Goal: Task Accomplishment & Management: Manage account settings

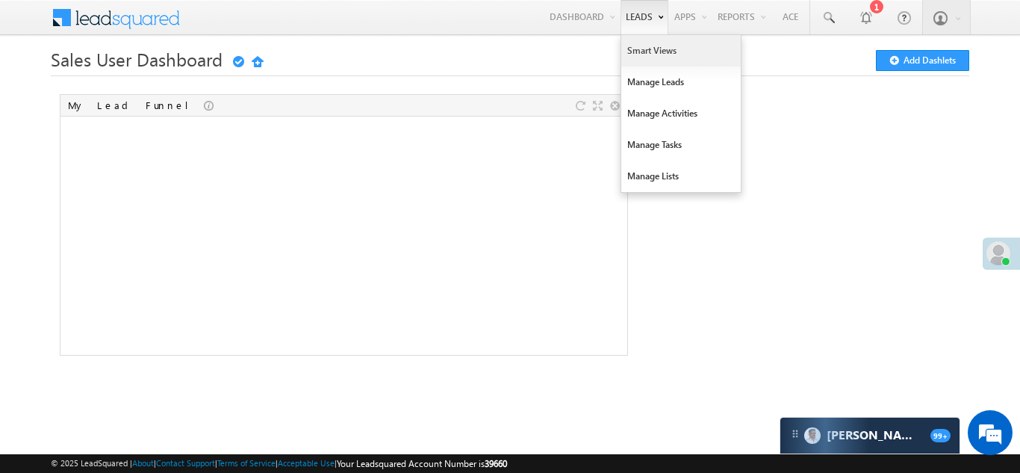
click at [643, 54] on link "Smart Views" at bounding box center [680, 50] width 119 height 31
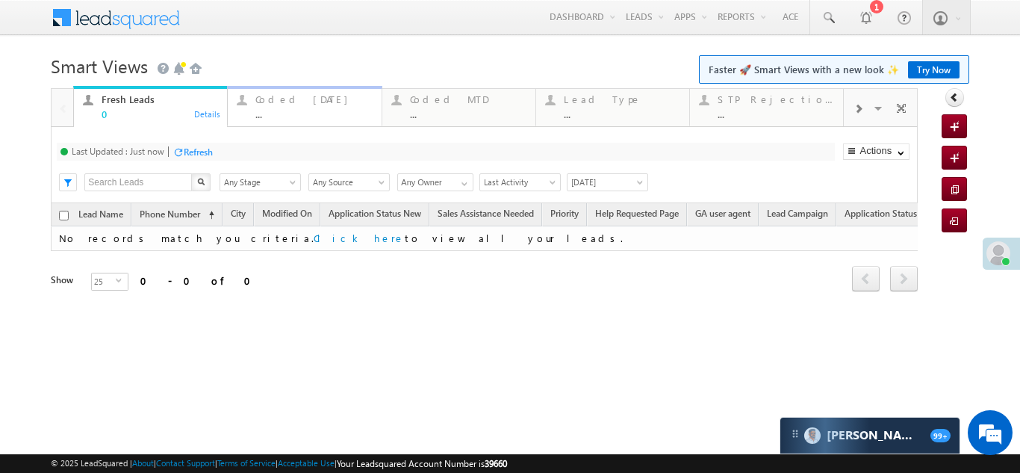
click at [280, 98] on div "Coded Today" at bounding box center [313, 99] width 116 height 12
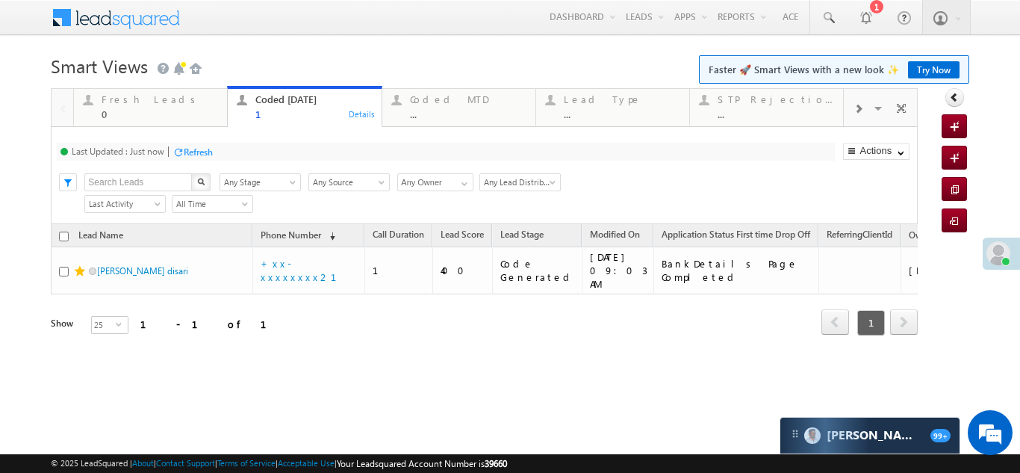
click at [196, 149] on div "Refresh" at bounding box center [198, 151] width 29 height 11
drag, startPoint x: 264, startPoint y: 149, endPoint x: 446, endPoint y: 7, distance: 231.5
click at [264, 149] on div "Refresh" at bounding box center [254, 151] width 29 height 11
click at [196, 152] on div "Refresh" at bounding box center [198, 151] width 29 height 11
click at [118, 102] on div "Fresh Leads" at bounding box center [160, 99] width 116 height 12
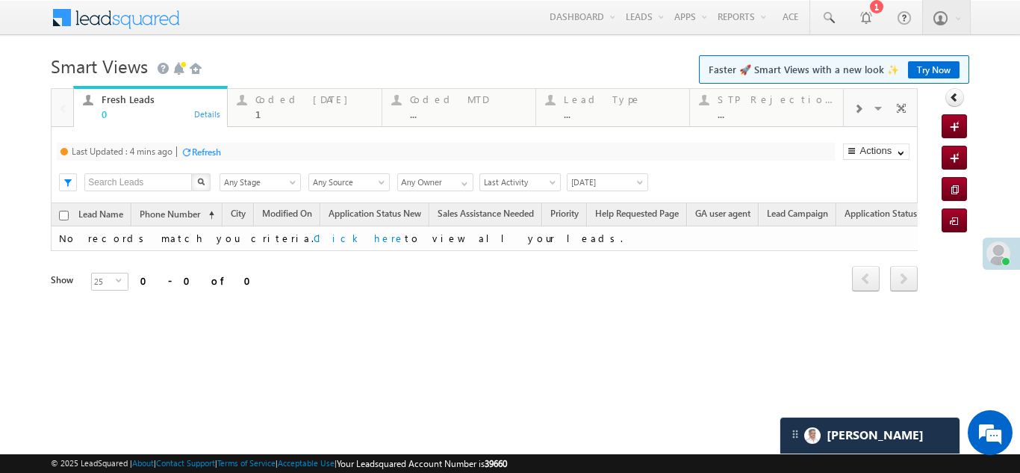
click at [217, 148] on div "Refresh" at bounding box center [206, 151] width 29 height 11
click at [1000, 257] on span at bounding box center [998, 254] width 24 height 24
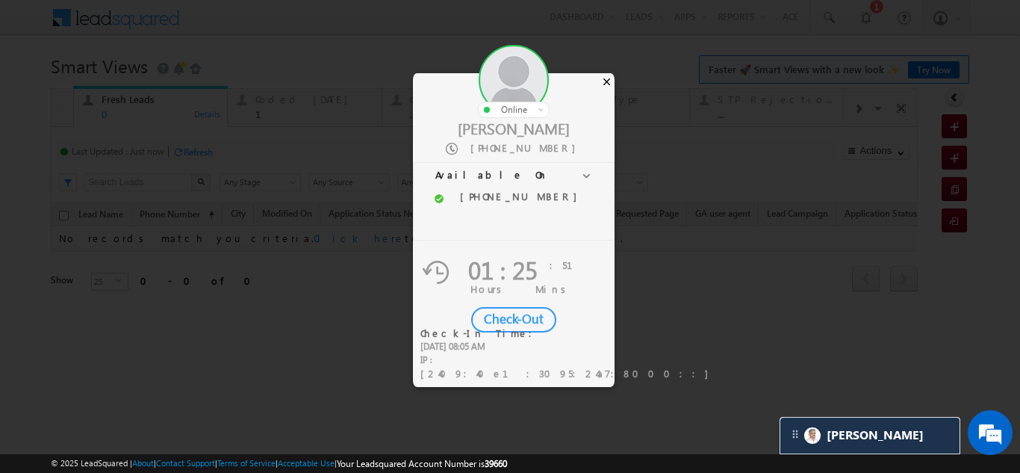
click at [611, 82] on div "×" at bounding box center [607, 81] width 16 height 16
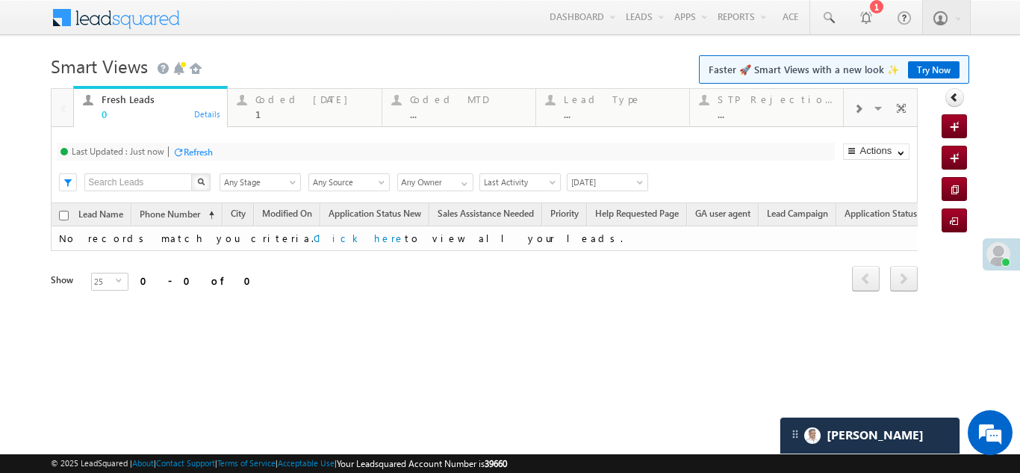
click at [200, 150] on div "Refresh" at bounding box center [198, 151] width 29 height 11
click at [266, 100] on div "Coded Today" at bounding box center [313, 99] width 116 height 12
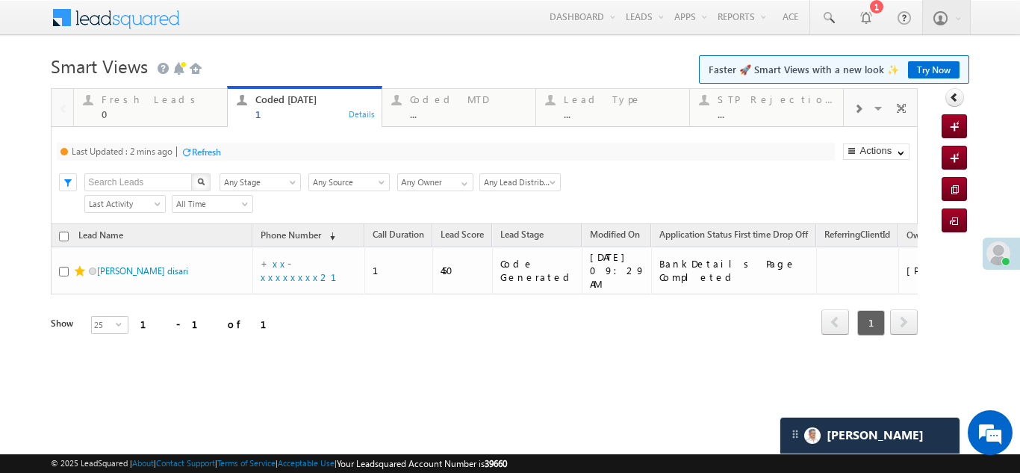
click at [213, 154] on div "Refresh" at bounding box center [206, 151] width 29 height 11
click at [263, 150] on div "Refresh" at bounding box center [254, 151] width 29 height 11
click at [246, 146] on div "Refresh" at bounding box center [254, 151] width 29 height 11
click at [192, 151] on div "Refresh" at bounding box center [198, 151] width 29 height 11
click at [134, 102] on div "Fresh Leads" at bounding box center [160, 99] width 116 height 12
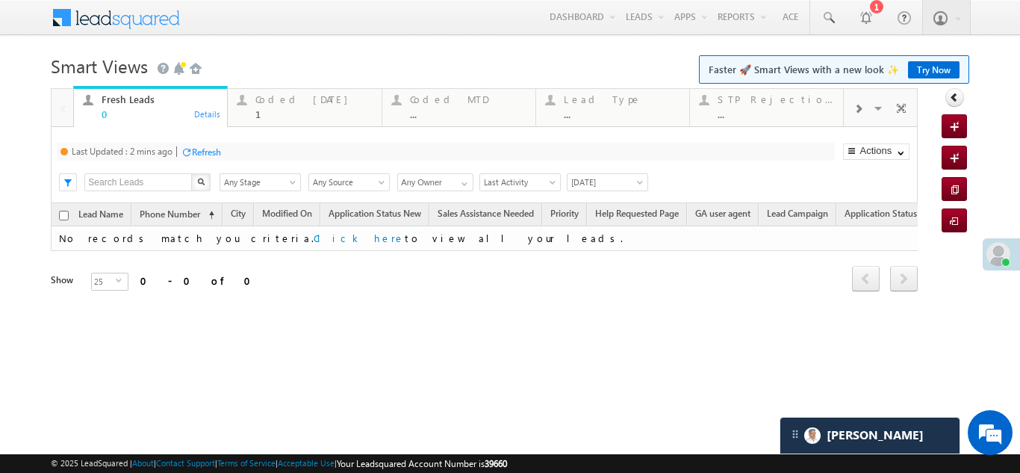
click at [211, 153] on div "Refresh" at bounding box center [206, 151] width 29 height 11
click at [278, 93] on div "Coded Today 1" at bounding box center [313, 104] width 116 height 29
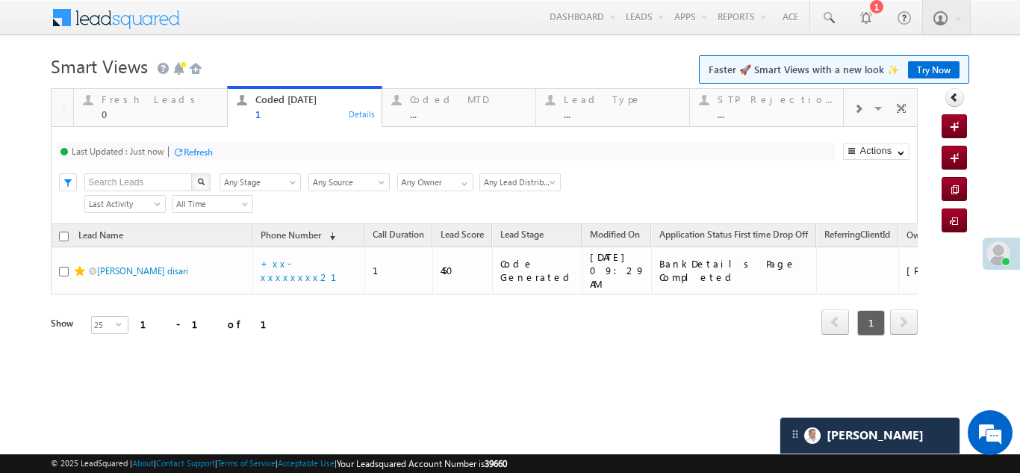
click at [205, 151] on div "Refresh" at bounding box center [198, 151] width 29 height 11
click at [115, 107] on div "Fresh Leads 0" at bounding box center [160, 104] width 116 height 29
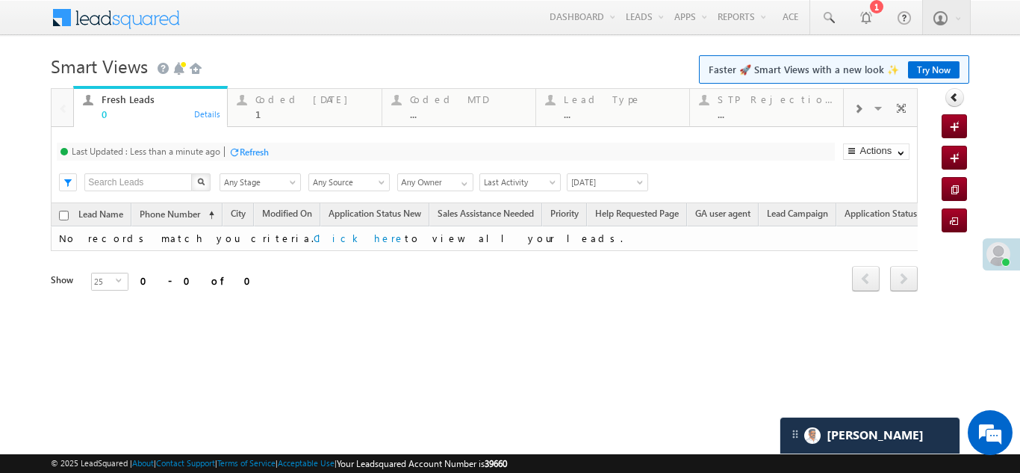
click at [245, 147] on div "Refresh" at bounding box center [254, 151] width 29 height 11
click at [284, 99] on div "Coded Today" at bounding box center [313, 99] width 116 height 12
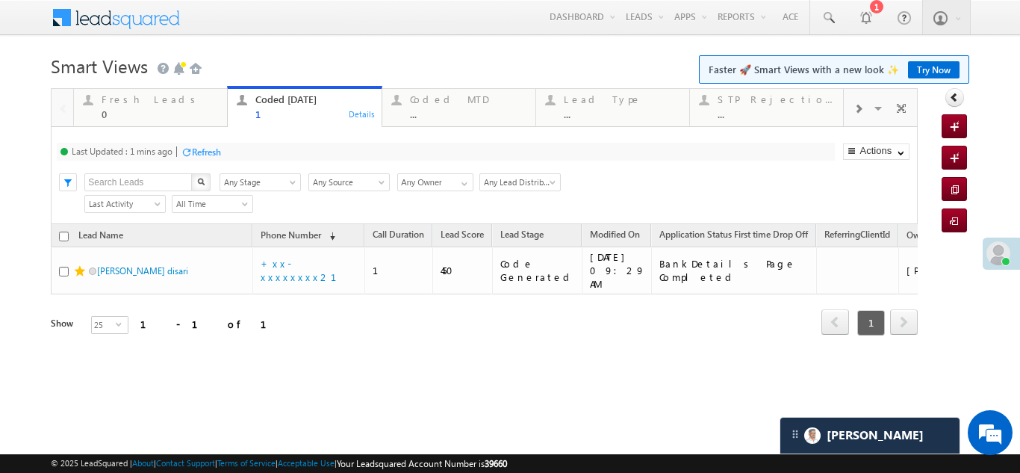
click at [211, 149] on div "Refresh" at bounding box center [206, 151] width 29 height 11
click at [115, 102] on div "Fresh Leads" at bounding box center [160, 99] width 116 height 12
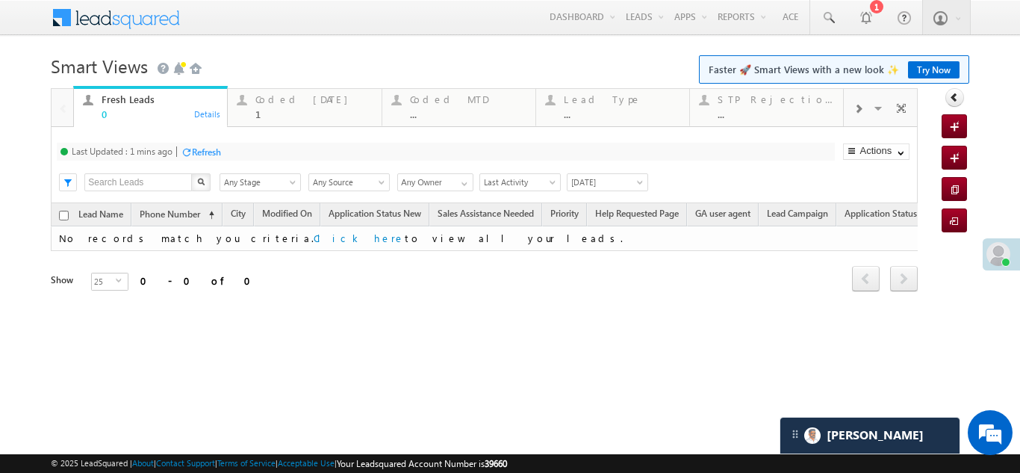
click at [204, 152] on div "Refresh" at bounding box center [206, 151] width 29 height 11
click at [289, 96] on div "Coded Today" at bounding box center [313, 99] width 116 height 12
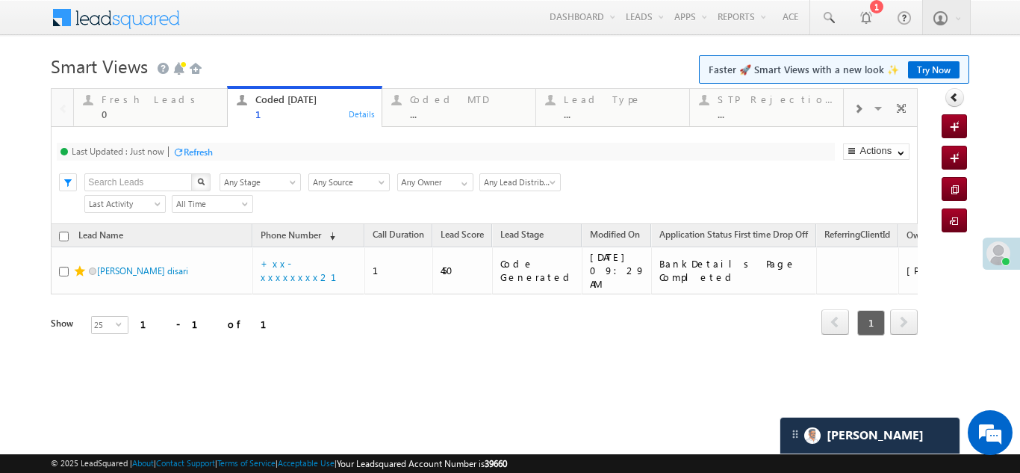
click at [202, 153] on div "Refresh" at bounding box center [198, 151] width 29 height 11
click at [129, 102] on div "Fresh Leads" at bounding box center [160, 99] width 116 height 12
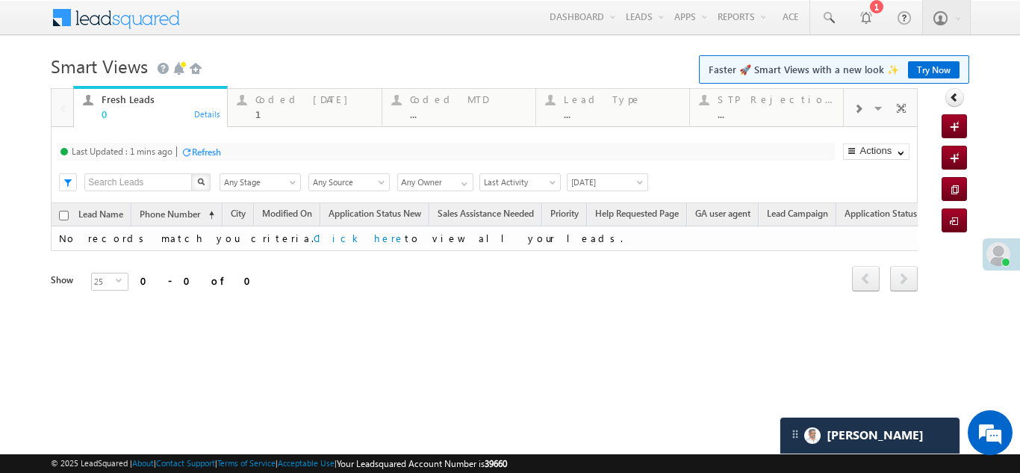
click at [201, 149] on div "Refresh" at bounding box center [206, 151] width 29 height 11
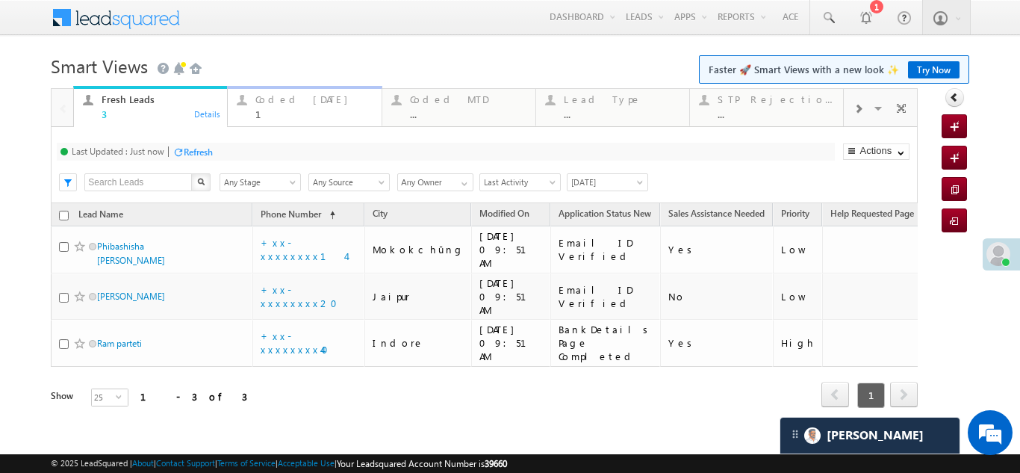
click at [274, 102] on div "Coded Today" at bounding box center [313, 99] width 116 height 12
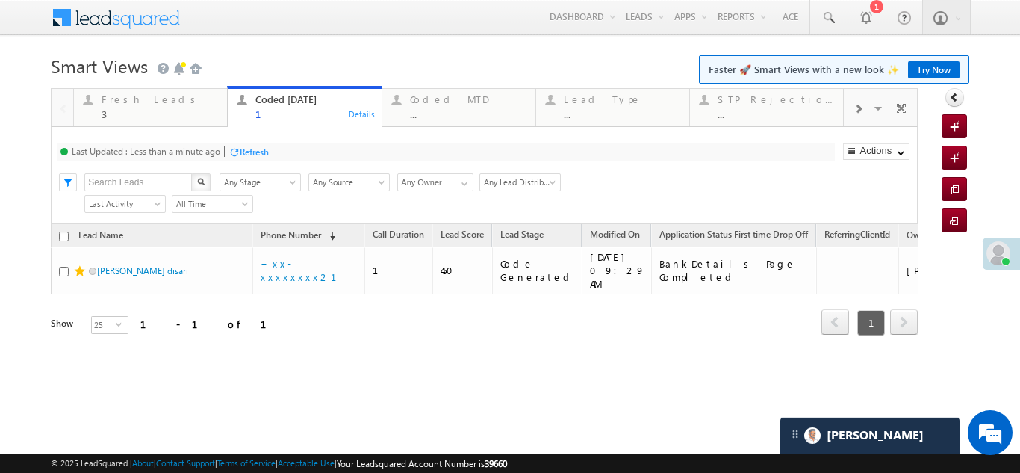
click at [259, 148] on div "Refresh" at bounding box center [254, 151] width 29 height 11
click at [134, 102] on div "Fresh Leads" at bounding box center [160, 99] width 116 height 12
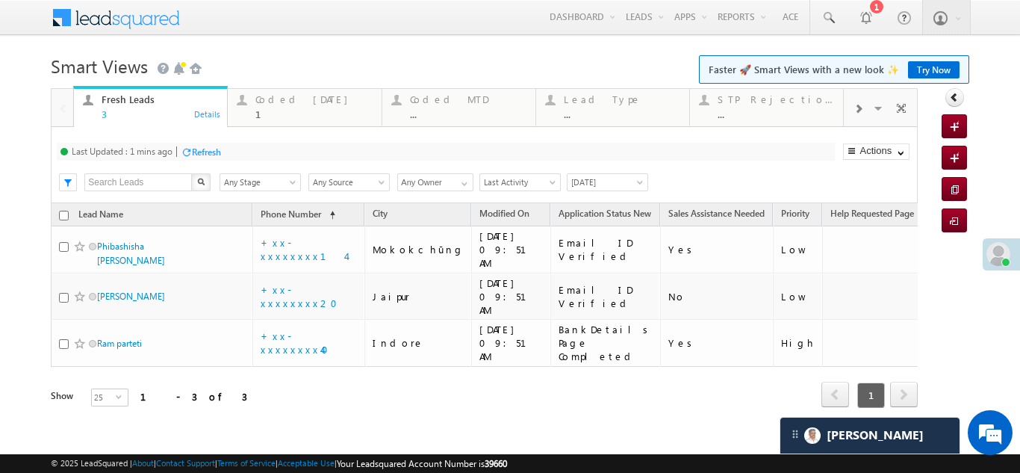
click at [208, 153] on div "Refresh" at bounding box center [206, 151] width 29 height 11
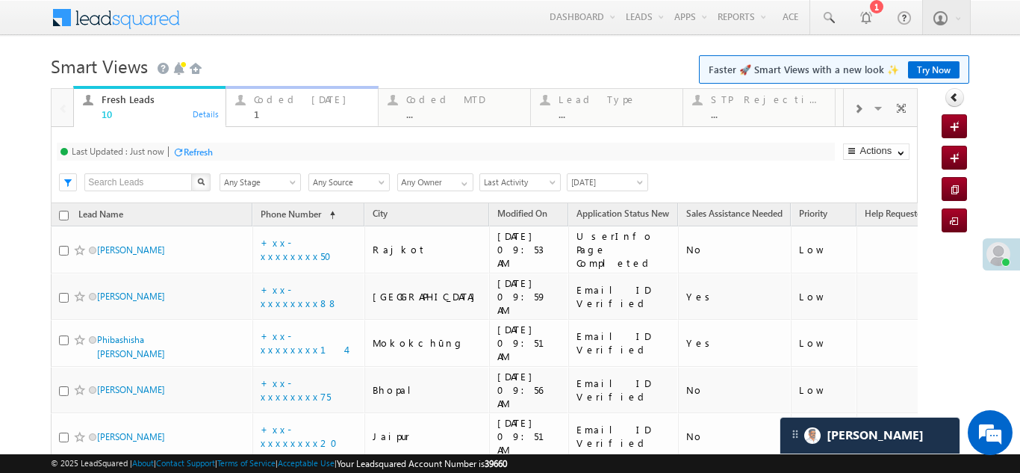
click at [274, 104] on div "Coded Today" at bounding box center [311, 99] width 115 height 12
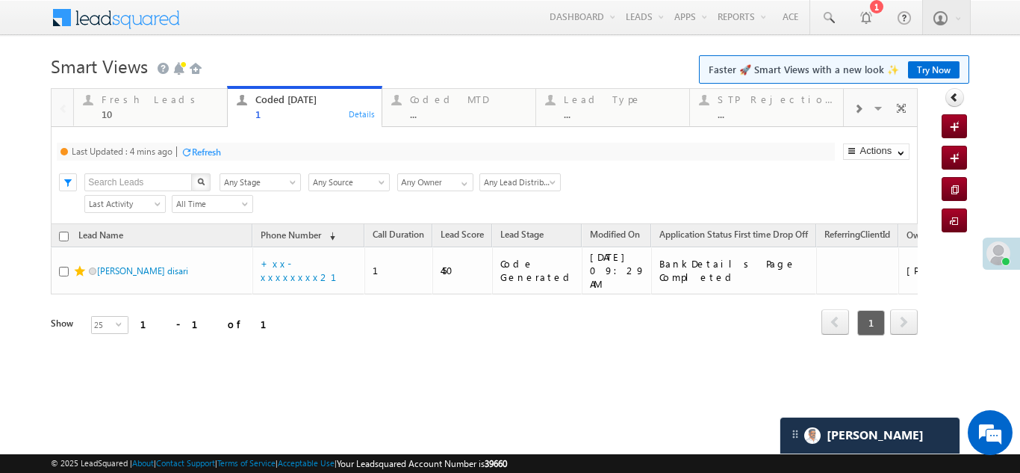
click at [212, 151] on div "Refresh" at bounding box center [206, 151] width 29 height 11
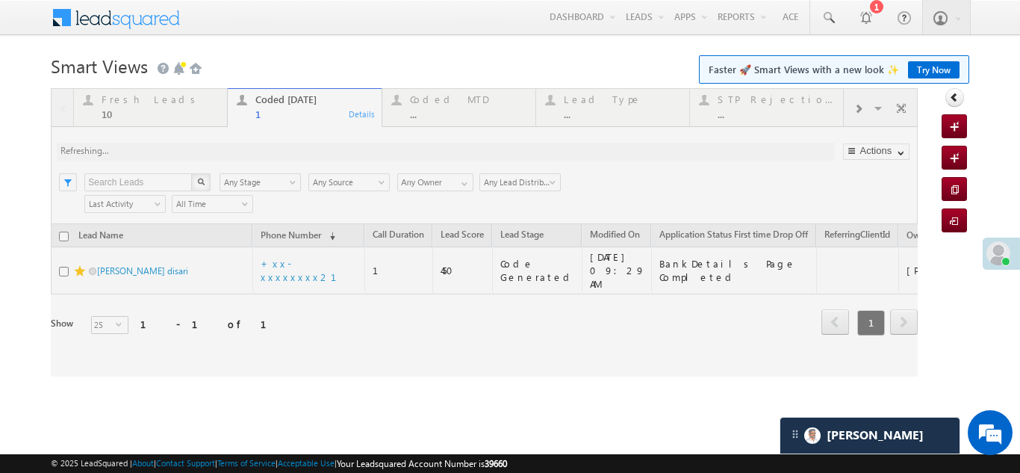
click at [146, 98] on div at bounding box center [484, 232] width 867 height 288
click at [147, 108] on div at bounding box center [484, 232] width 867 height 288
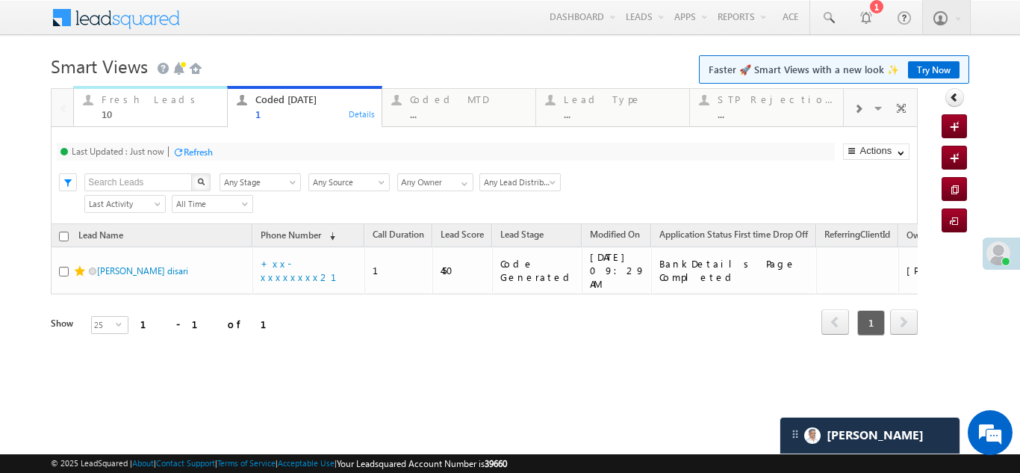
click at [128, 103] on div "Fresh Leads" at bounding box center [160, 99] width 116 height 12
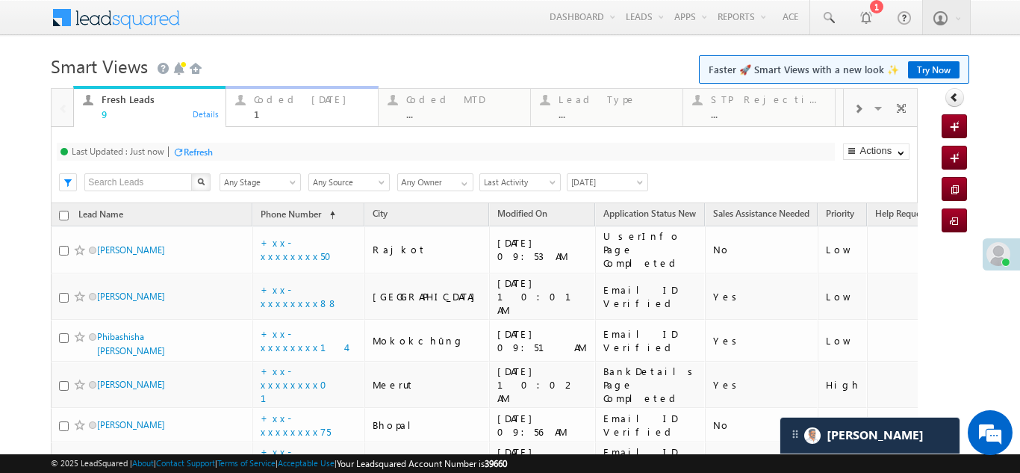
click at [287, 102] on div "Coded [DATE]" at bounding box center [311, 99] width 115 height 12
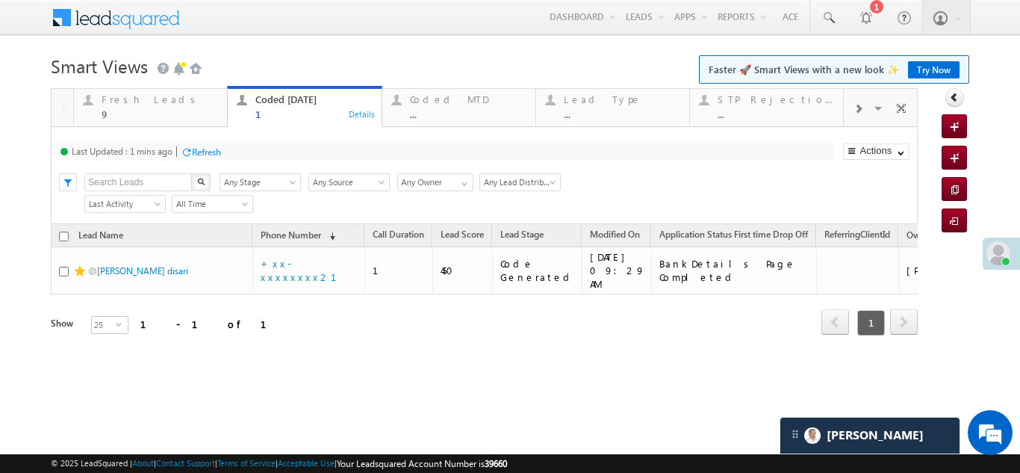
click at [221, 152] on div "Refresh" at bounding box center [206, 151] width 29 height 11
click at [143, 99] on div "Fresh Leads" at bounding box center [160, 99] width 116 height 12
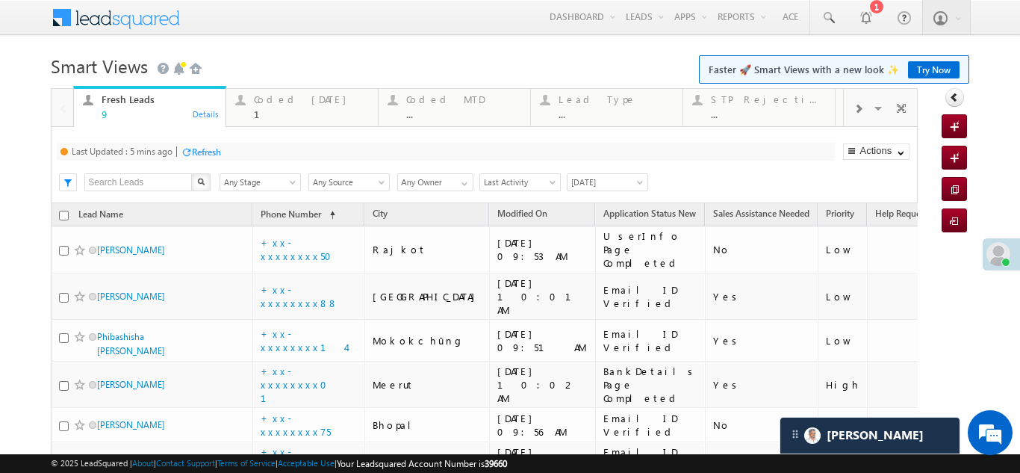
click at [206, 152] on div "Refresh" at bounding box center [206, 151] width 29 height 11
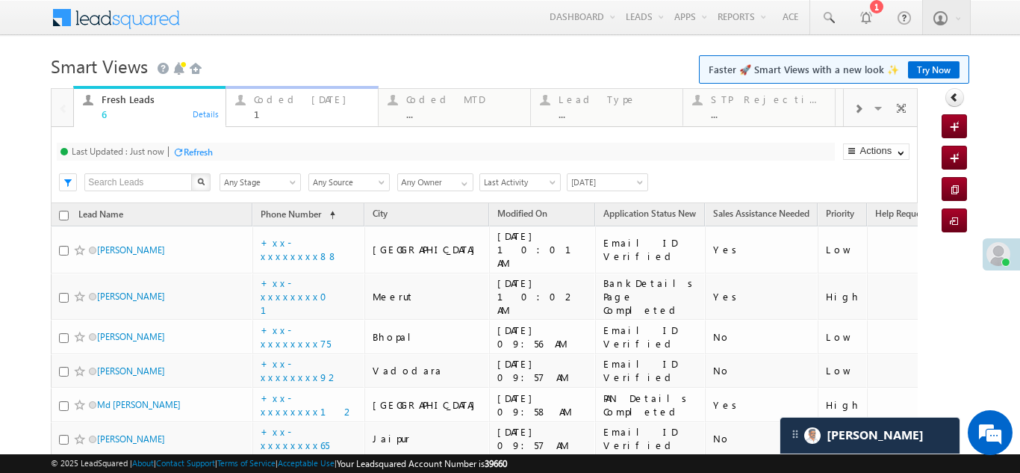
click at [258, 101] on div "Coded [DATE]" at bounding box center [311, 99] width 115 height 12
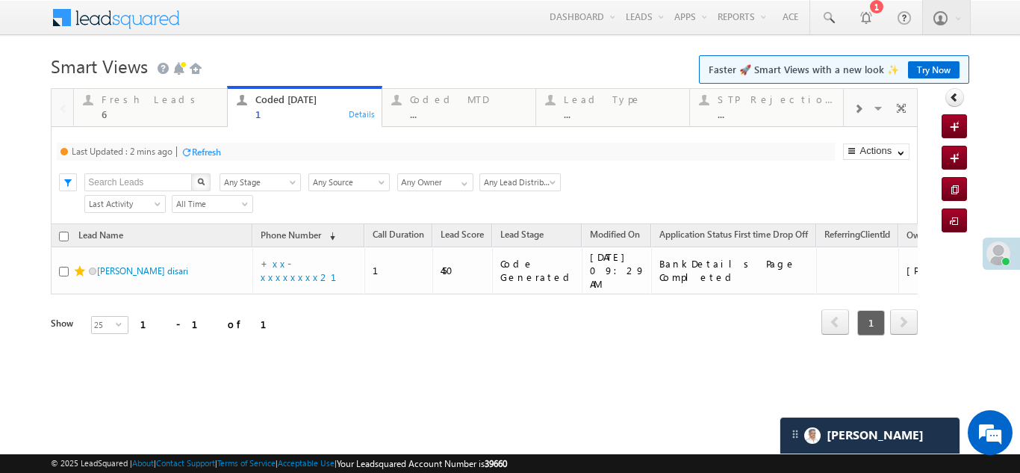
click at [216, 152] on div "Refresh" at bounding box center [206, 151] width 29 height 11
click at [124, 109] on div "6" at bounding box center [160, 113] width 116 height 11
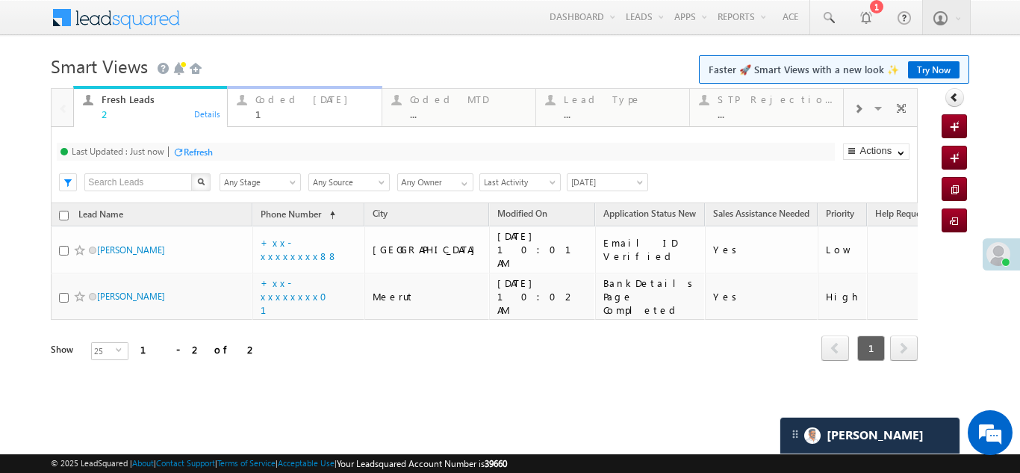
click at [279, 99] on div "Coded [DATE]" at bounding box center [313, 99] width 116 height 12
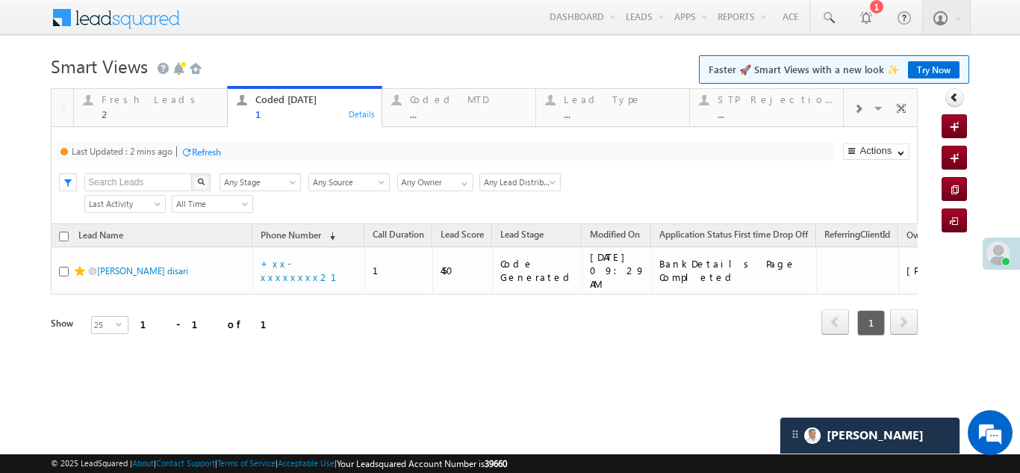
click at [202, 149] on div "Refresh" at bounding box center [206, 151] width 29 height 11
click at [136, 99] on div "Fresh Leads" at bounding box center [160, 99] width 116 height 12
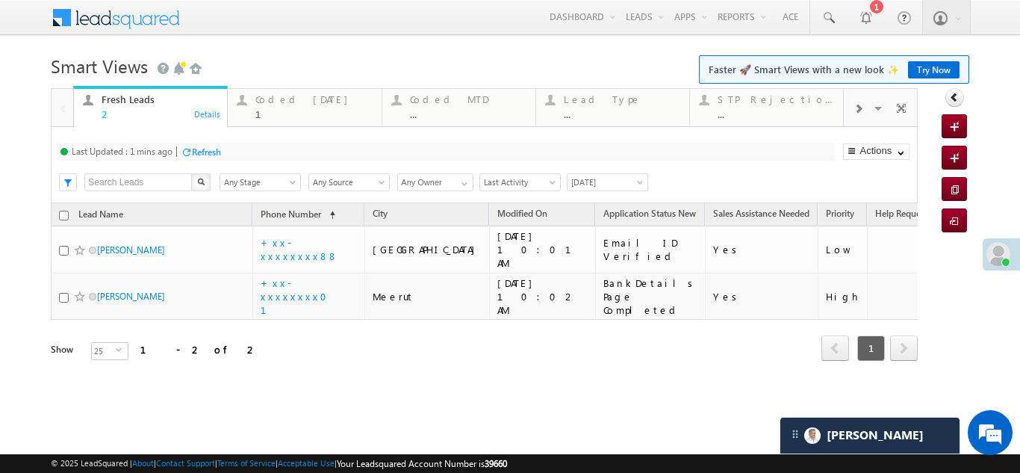
click at [216, 150] on div "Refresh" at bounding box center [206, 151] width 29 height 11
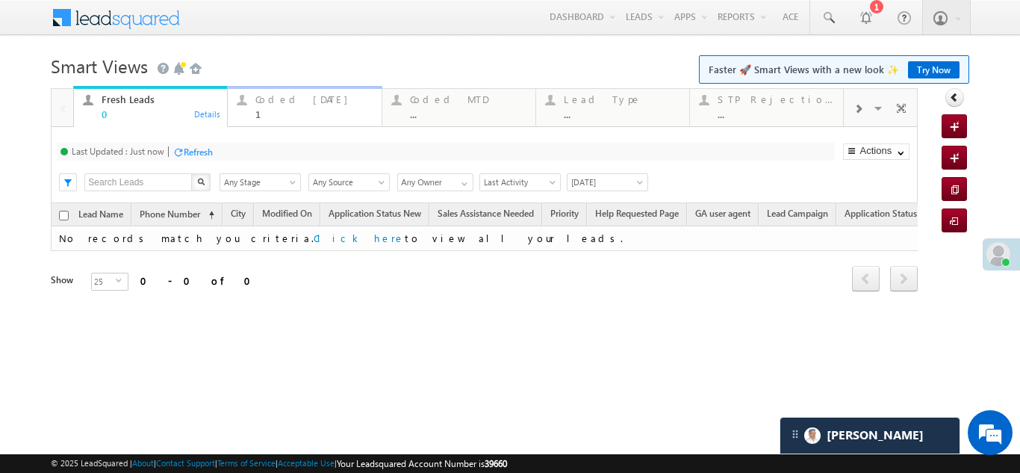
click at [275, 101] on div "Coded [DATE]" at bounding box center [313, 99] width 116 height 12
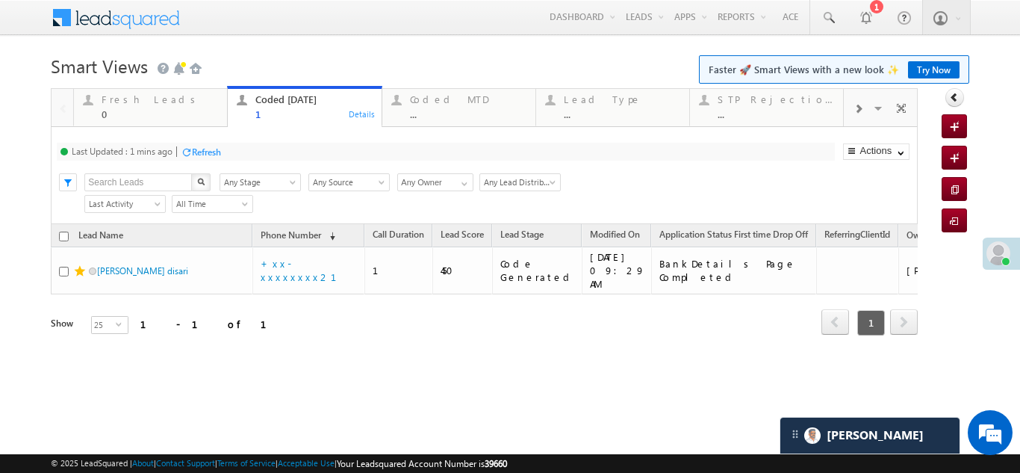
click at [211, 145] on div "Refresh" at bounding box center [201, 151] width 40 height 14
click at [201, 150] on div "Refresh" at bounding box center [198, 151] width 29 height 11
click at [135, 102] on div "Fresh Leads" at bounding box center [160, 99] width 116 height 12
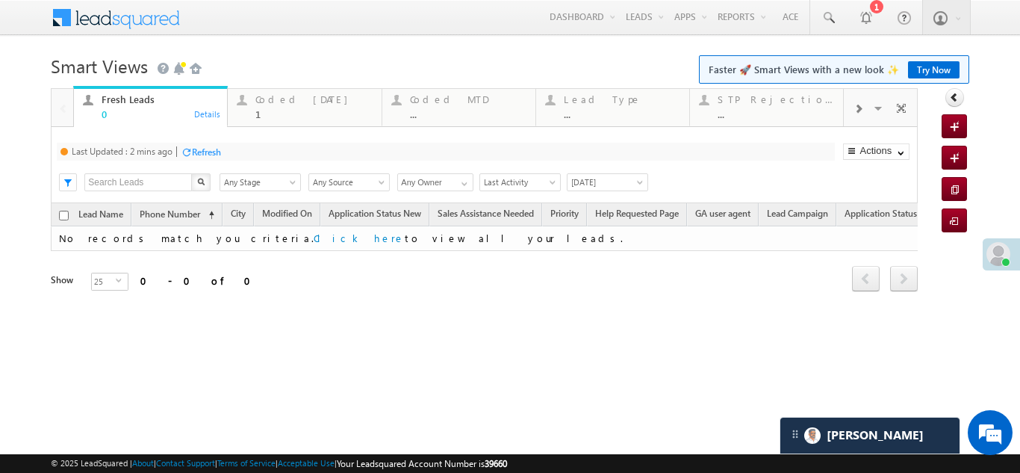
click at [196, 147] on div "Refresh" at bounding box center [206, 151] width 29 height 11
click at [284, 100] on div "Coded [DATE]" at bounding box center [313, 99] width 116 height 12
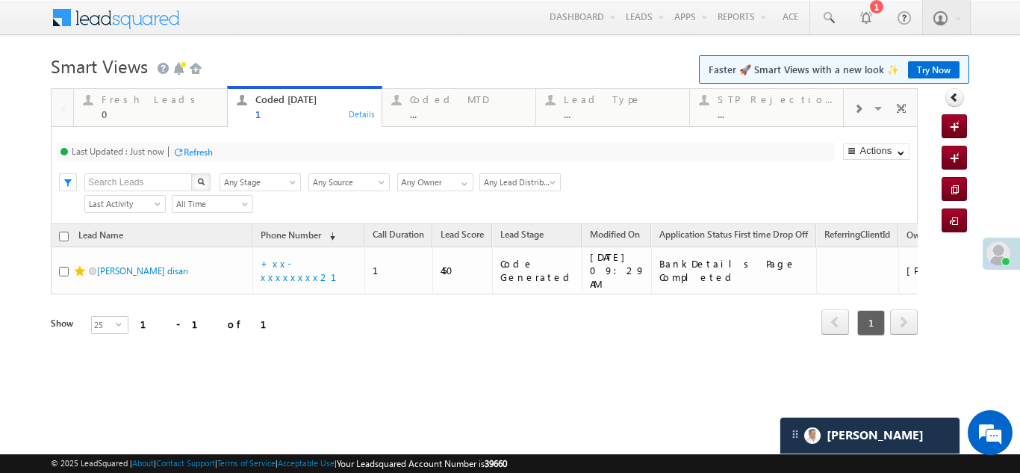
click at [200, 153] on div "Refresh" at bounding box center [198, 151] width 29 height 11
click at [199, 149] on div "Refresh" at bounding box center [198, 151] width 29 height 11
click at [113, 104] on div "Fresh Leads" at bounding box center [160, 99] width 116 height 12
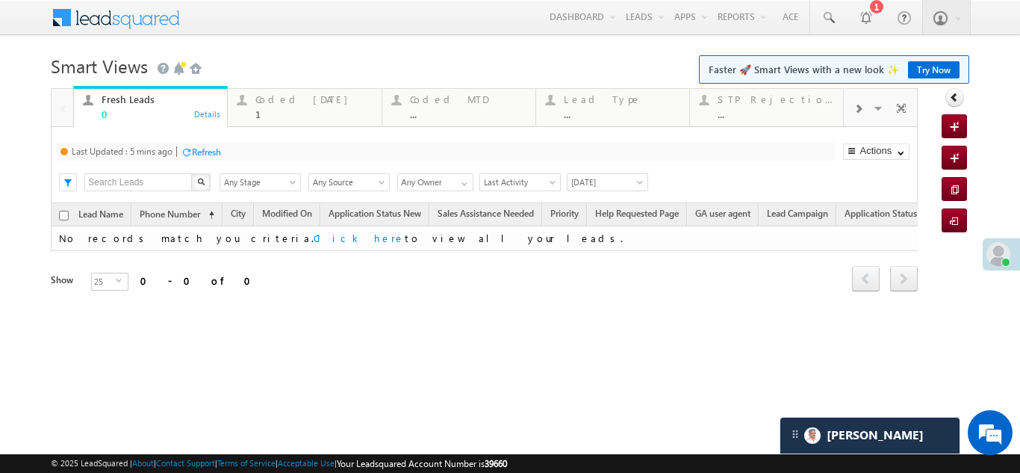
click at [215, 154] on div "Refresh" at bounding box center [206, 151] width 29 height 11
click at [281, 105] on div "Coded [DATE]" at bounding box center [313, 99] width 116 height 12
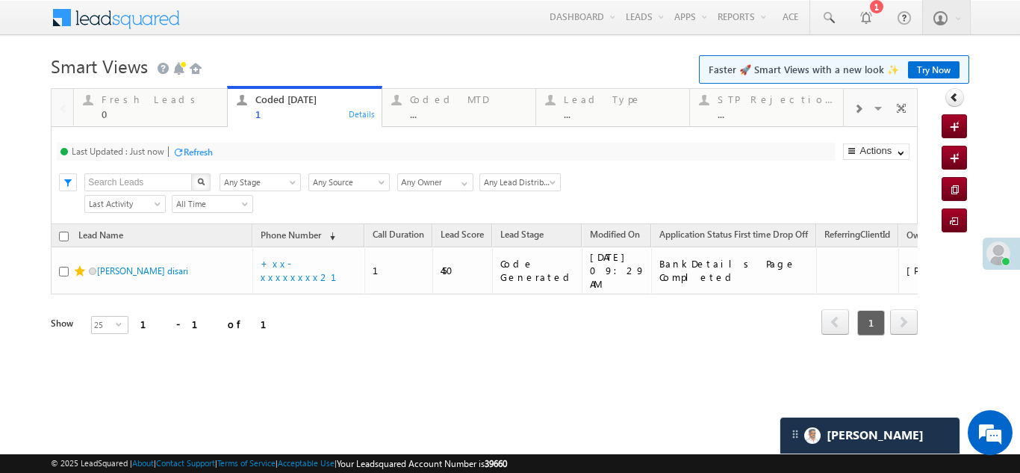
click at [197, 149] on div "Refresh" at bounding box center [198, 151] width 29 height 11
click at [133, 100] on div "Fresh Leads" at bounding box center [160, 99] width 116 height 12
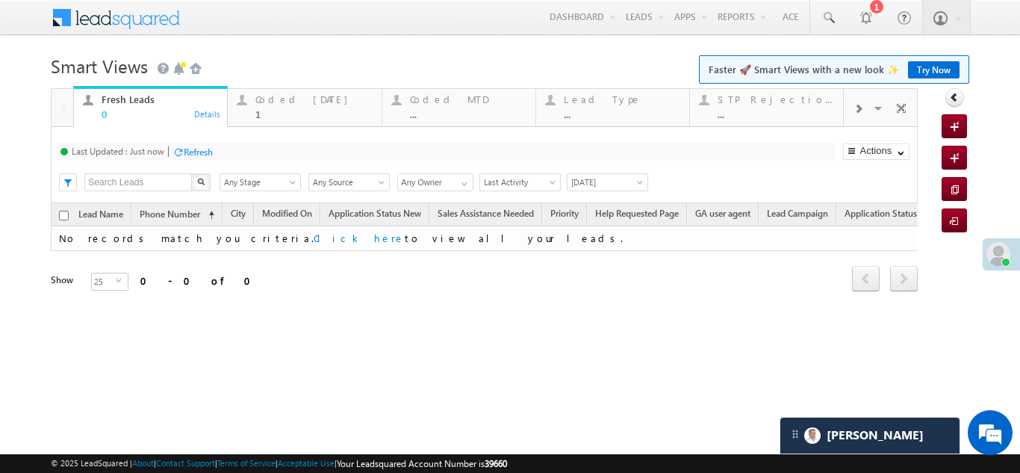
click at [195, 151] on div "Refresh" at bounding box center [198, 151] width 29 height 11
click at [280, 105] on div "Coded [DATE]" at bounding box center [313, 99] width 116 height 12
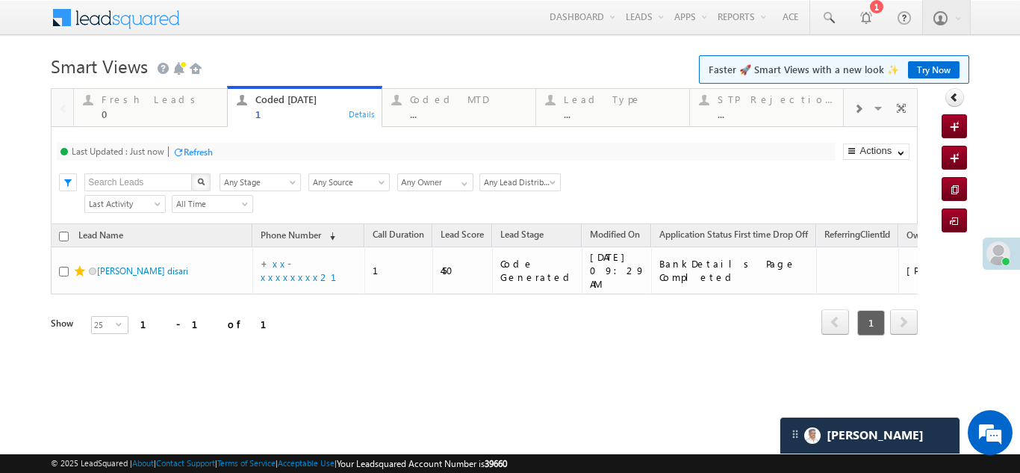
click at [199, 150] on div "Refresh" at bounding box center [198, 151] width 29 height 11
click at [263, 150] on div "Refresh" at bounding box center [254, 151] width 29 height 11
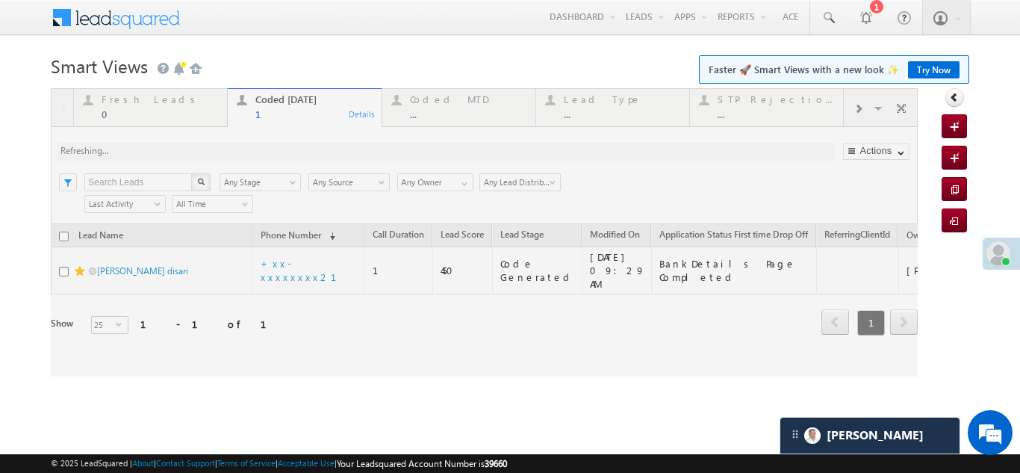
click at [126, 107] on div at bounding box center [484, 232] width 867 height 288
click at [128, 100] on div at bounding box center [484, 232] width 867 height 288
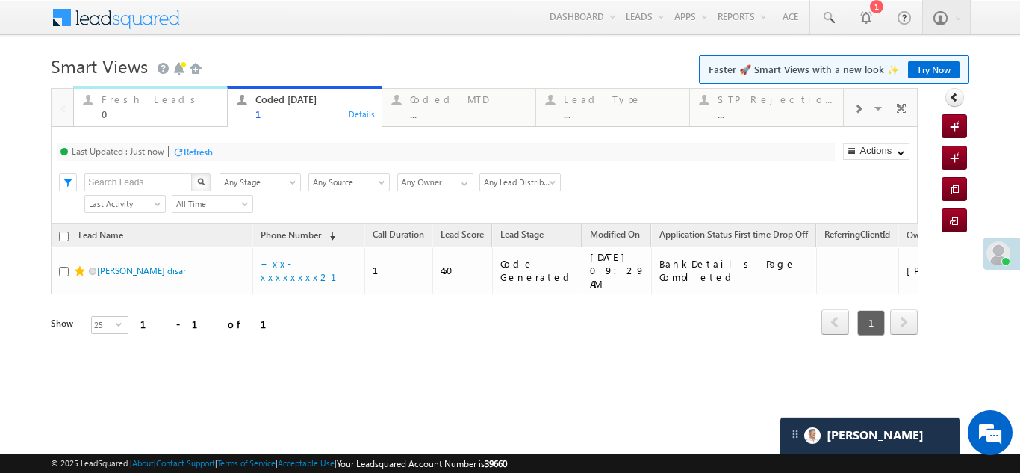
click at [131, 103] on div "Fresh Leads" at bounding box center [160, 99] width 116 height 12
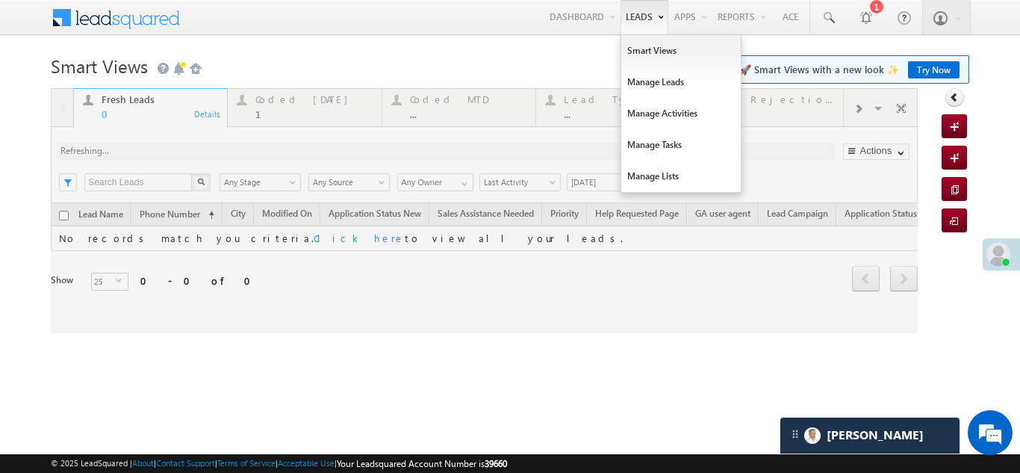
click at [275, 102] on div at bounding box center [484, 210] width 867 height 245
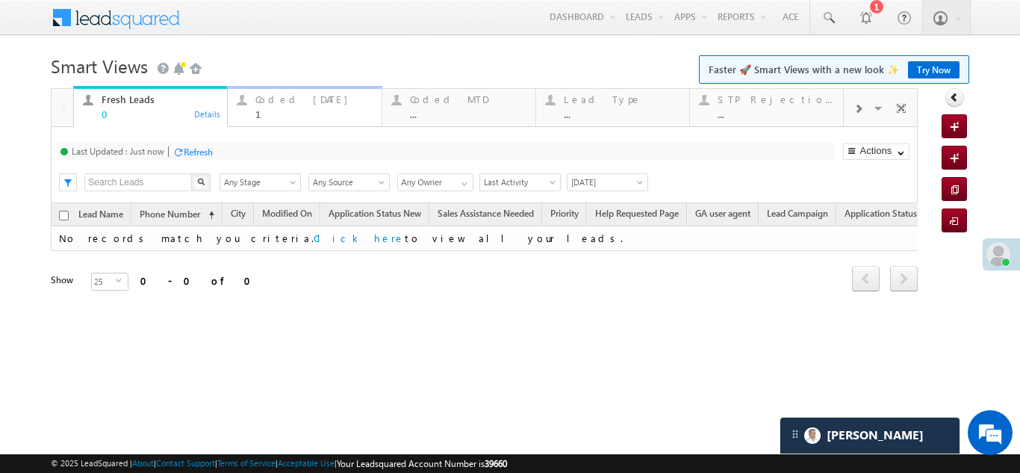
click at [280, 102] on div "Coded [DATE]" at bounding box center [313, 99] width 116 height 12
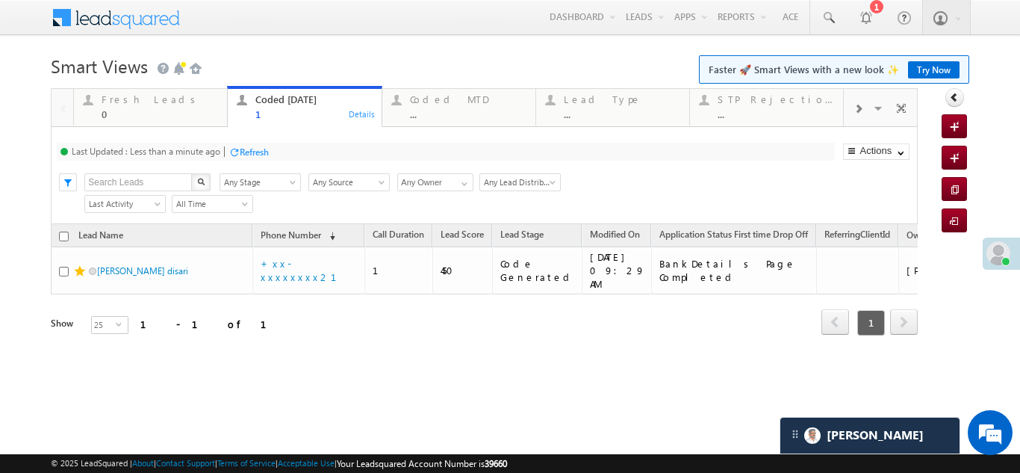
click at [249, 152] on div "Refresh" at bounding box center [254, 151] width 29 height 11
click at [259, 152] on div "Refresh" at bounding box center [254, 151] width 29 height 11
click at [472, 327] on div "Lead Name Phone Number (sorted descending) Call Duration Lead Score Lead Stage …" at bounding box center [484, 291] width 867 height 134
click at [252, 151] on div "Refresh" at bounding box center [254, 151] width 29 height 11
click at [203, 149] on div "Refresh" at bounding box center [198, 151] width 29 height 11
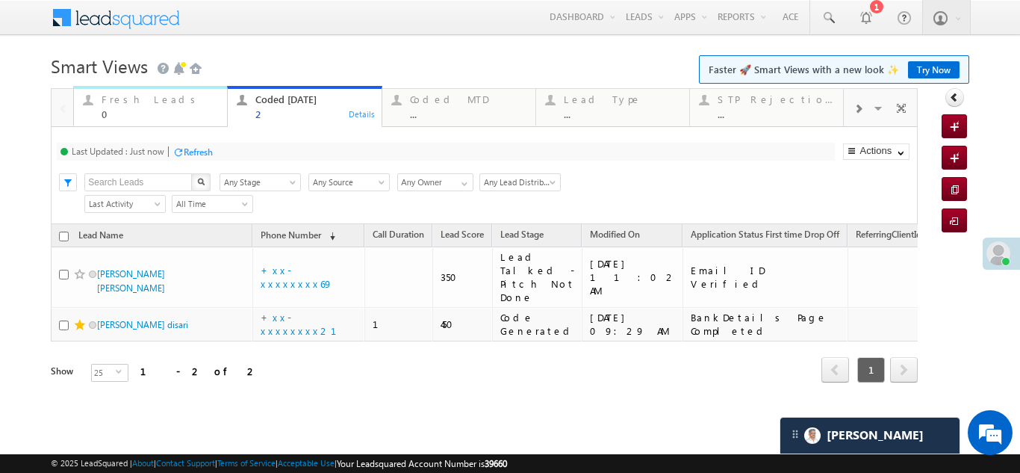
click at [145, 101] on div "Fresh Leads" at bounding box center [160, 99] width 116 height 12
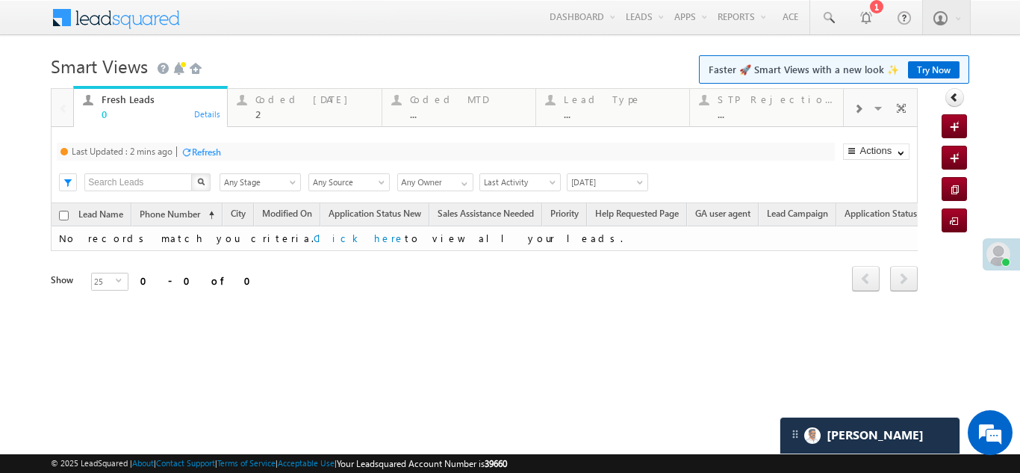
click at [205, 149] on div "Refresh" at bounding box center [206, 151] width 29 height 11
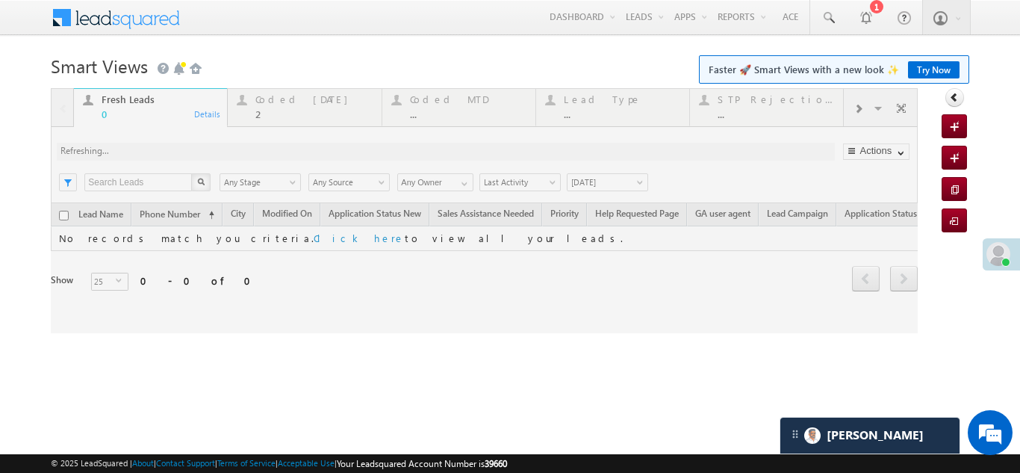
click at [294, 102] on div at bounding box center [484, 210] width 867 height 245
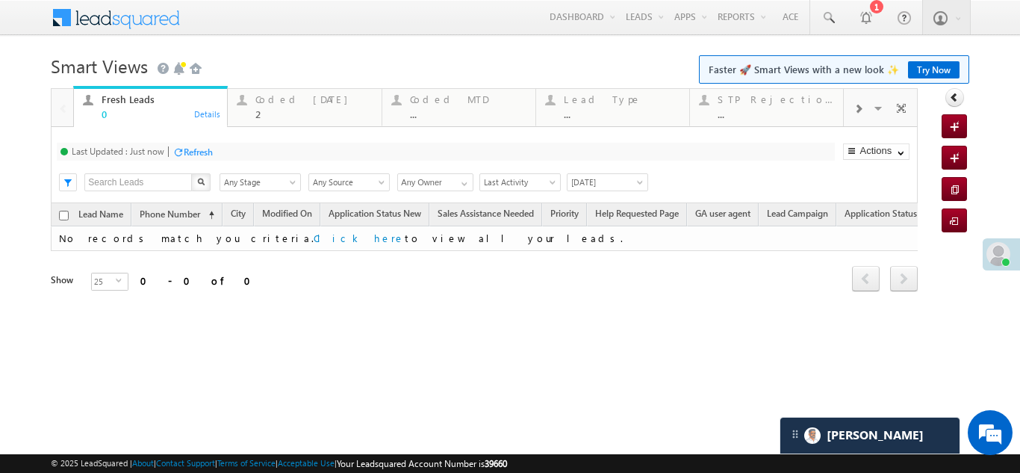
click at [291, 98] on div "Coded [DATE]" at bounding box center [313, 99] width 116 height 12
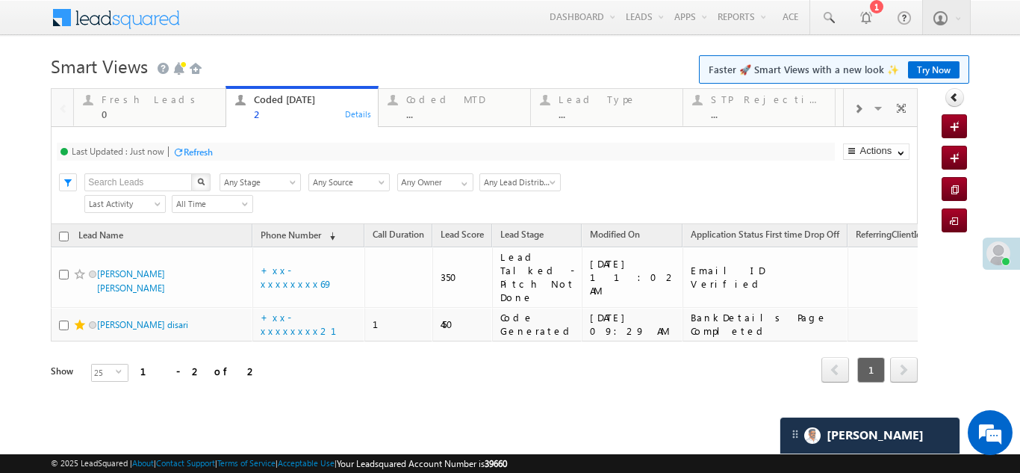
click at [199, 146] on div "Refresh" at bounding box center [198, 151] width 29 height 11
click at [264, 151] on div "Refresh" at bounding box center [254, 151] width 29 height 11
click at [201, 149] on div "Refresh" at bounding box center [198, 151] width 29 height 11
click at [192, 148] on div "Refresh" at bounding box center [198, 151] width 29 height 11
click at [138, 102] on div "Fresh Leads" at bounding box center [159, 99] width 115 height 12
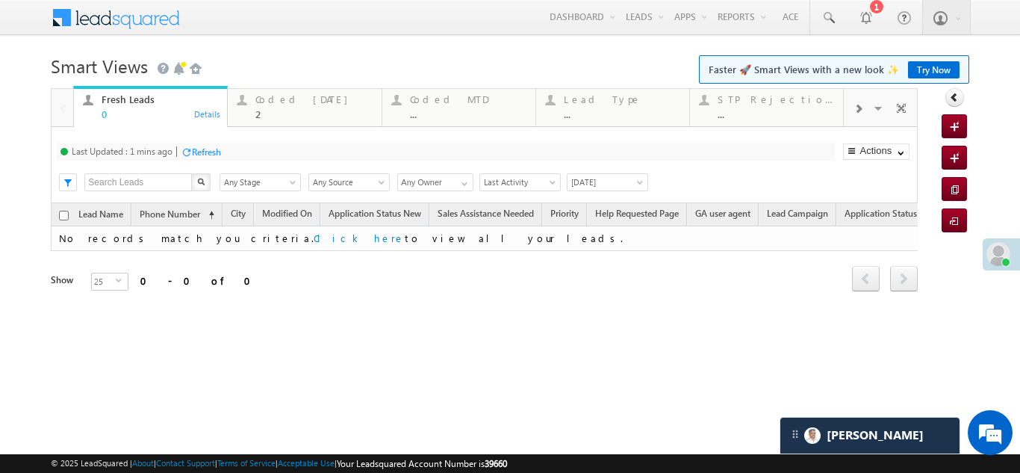
click at [204, 152] on div "Refresh" at bounding box center [206, 151] width 29 height 11
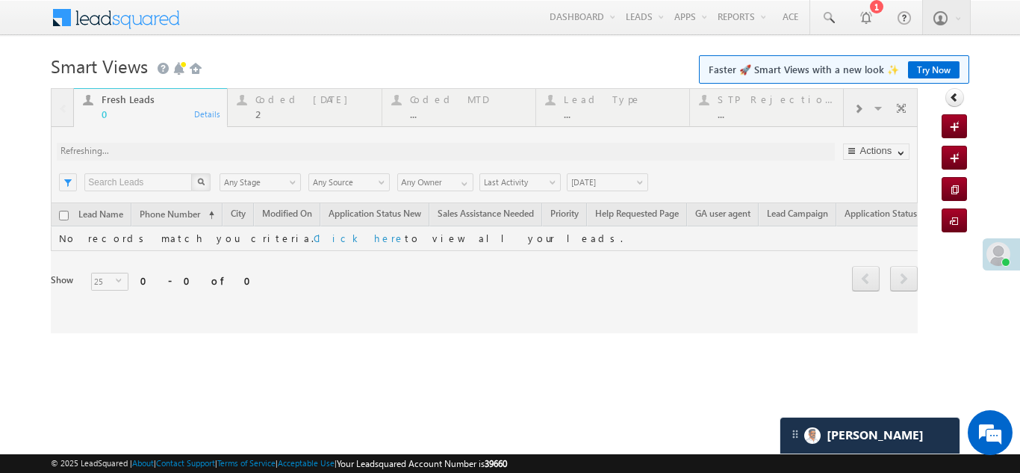
click at [278, 108] on div at bounding box center [484, 210] width 867 height 245
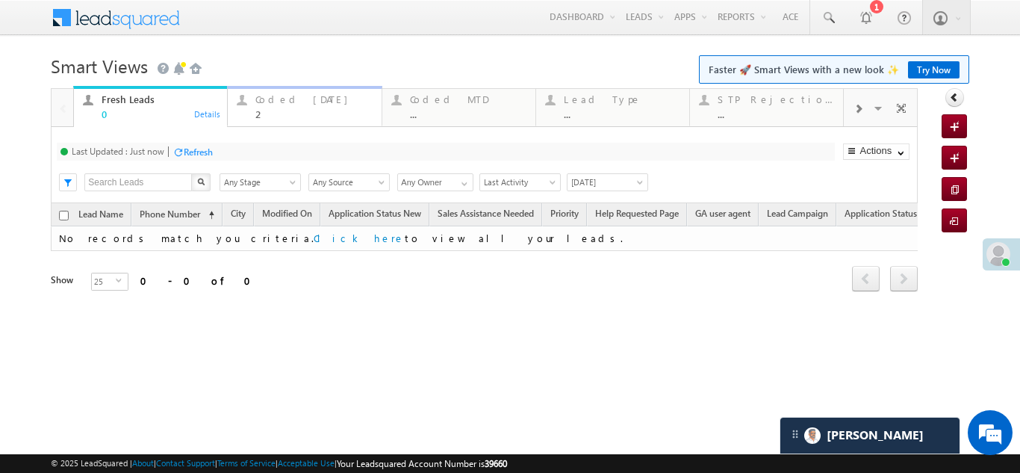
click at [279, 105] on div "Coded Today 2" at bounding box center [313, 104] width 116 height 29
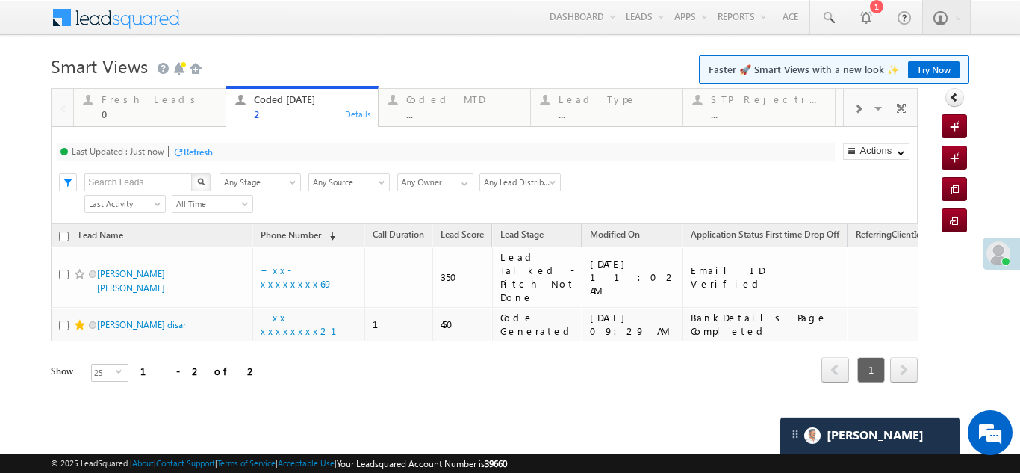
click at [205, 149] on div "Refresh" at bounding box center [198, 151] width 29 height 11
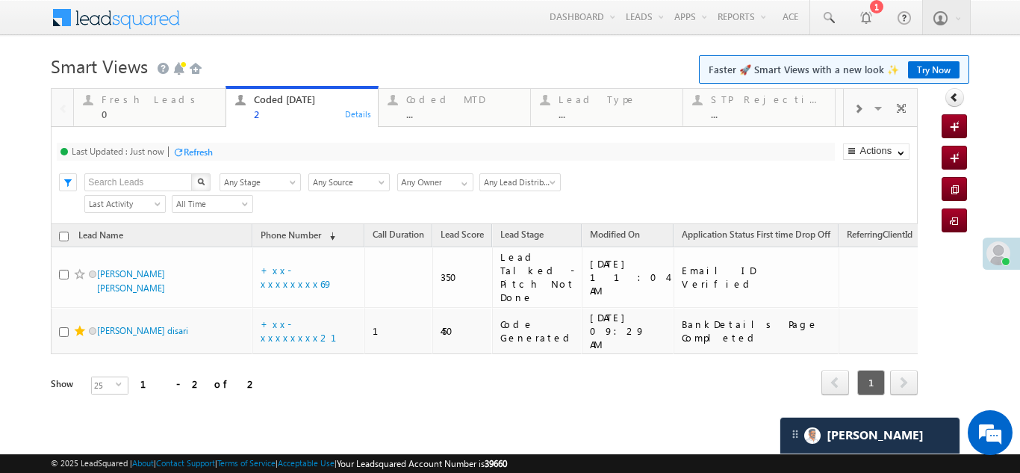
click at [190, 153] on div "Refresh" at bounding box center [198, 151] width 29 height 11
click at [131, 94] on div "Fresh Leads" at bounding box center [159, 99] width 115 height 12
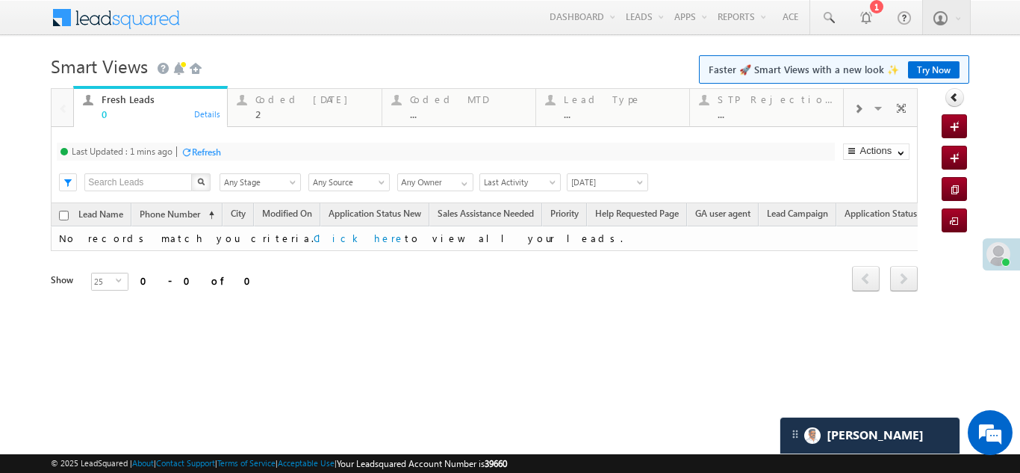
click at [218, 153] on div "Refresh" at bounding box center [206, 151] width 29 height 11
click at [292, 99] on div "Coded [DATE]" at bounding box center [313, 99] width 116 height 12
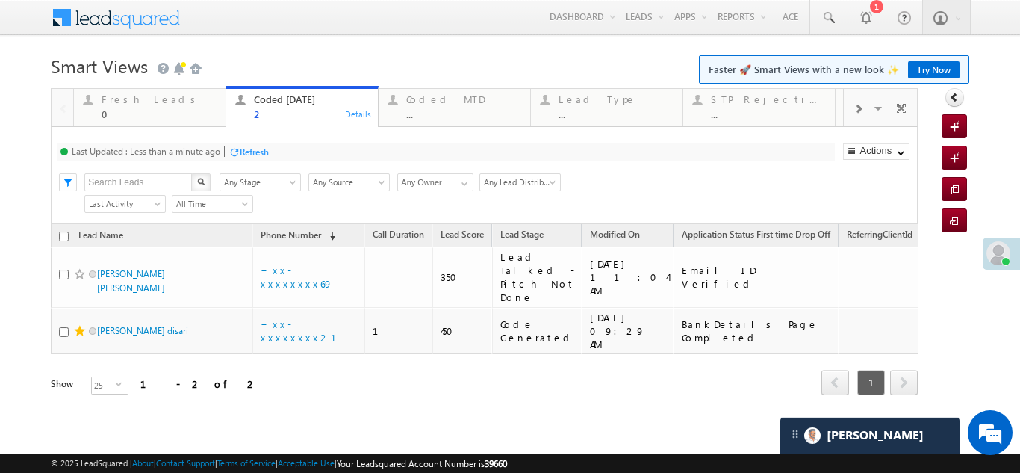
click at [256, 151] on div "Refresh" at bounding box center [254, 151] width 29 height 11
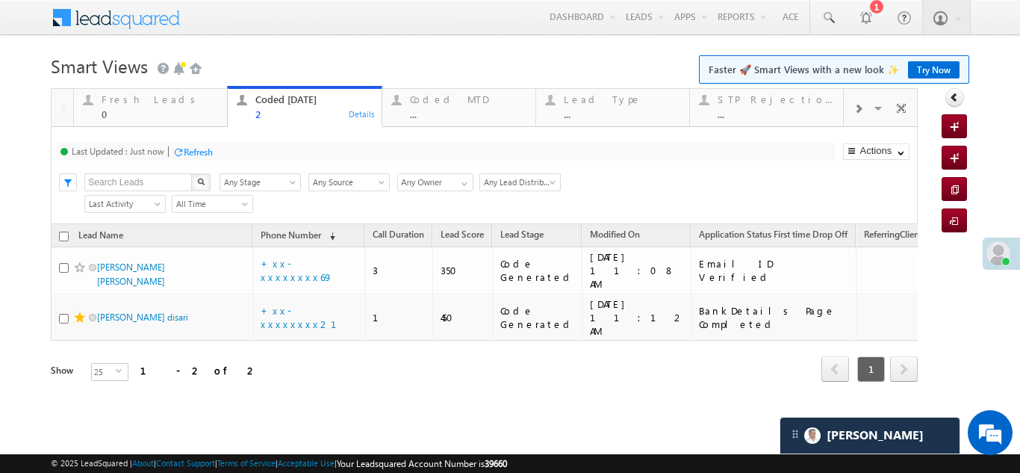
click at [241, 144] on div "Last Updated : Just now Refresh Refreshing..." at bounding box center [445, 152] width 777 height 18
click at [192, 149] on div "Refresh" at bounding box center [198, 151] width 29 height 11
click at [203, 146] on div "Refresh" at bounding box center [198, 151] width 29 height 11
click at [141, 95] on div "Fresh Leads" at bounding box center [160, 99] width 116 height 12
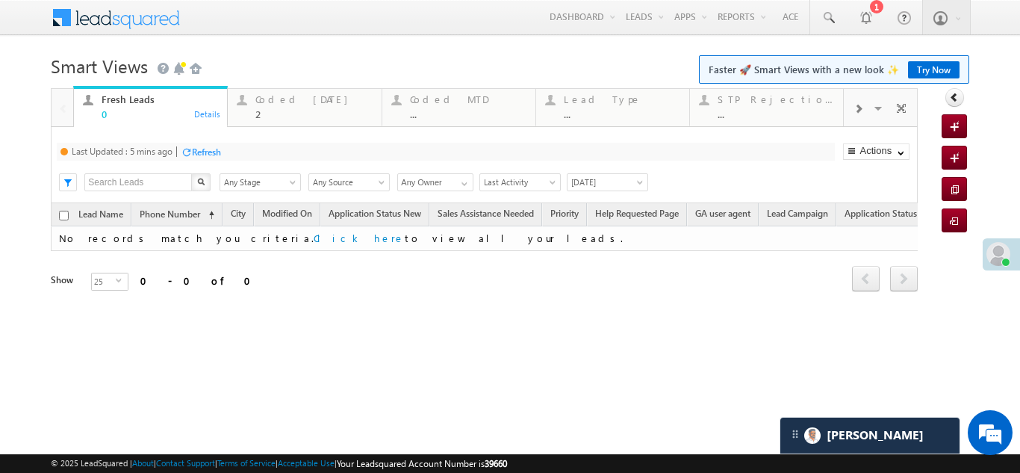
click at [219, 146] on div "Refresh" at bounding box center [206, 151] width 29 height 11
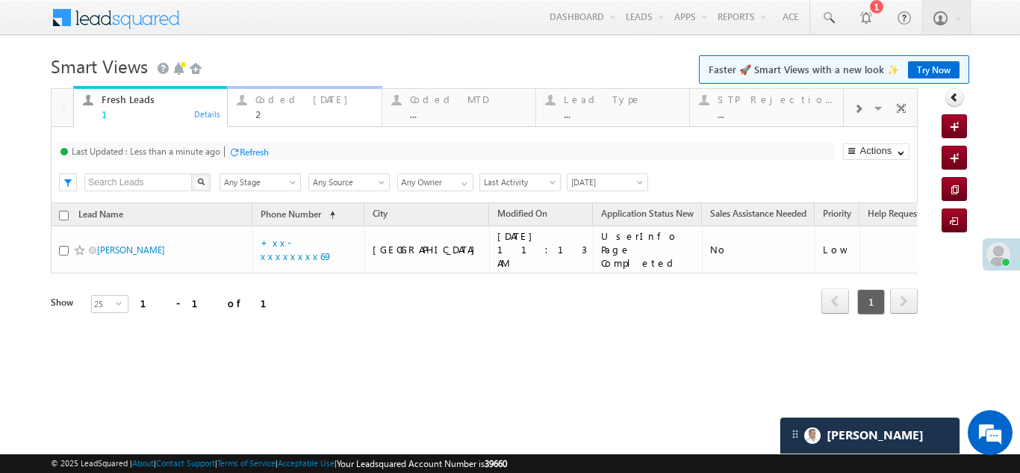
click at [270, 106] on div "Coded Today 2" at bounding box center [313, 104] width 116 height 29
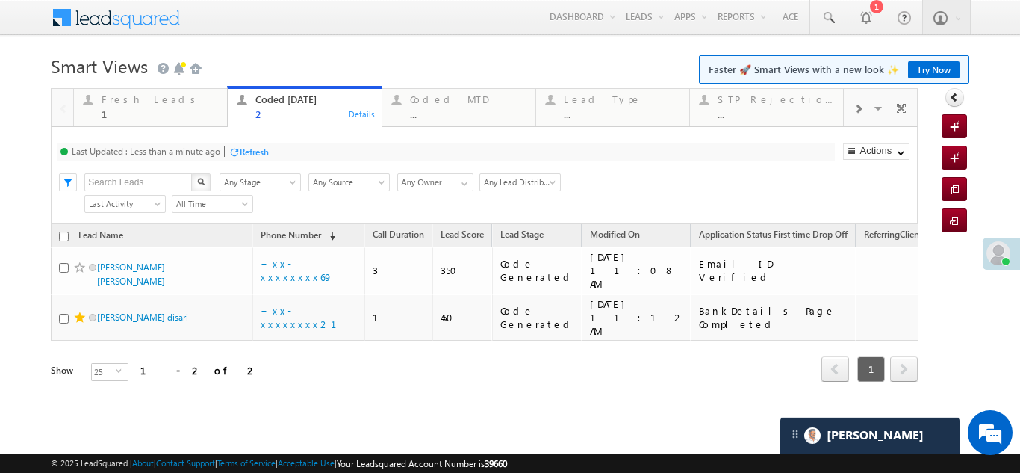
click at [293, 143] on div "Last Updated : Less than a minute ago Refresh Refreshing..." at bounding box center [445, 152] width 777 height 18
click at [248, 153] on div "Refresh" at bounding box center [254, 151] width 29 height 11
click at [119, 104] on div "Fresh Leads" at bounding box center [160, 99] width 116 height 12
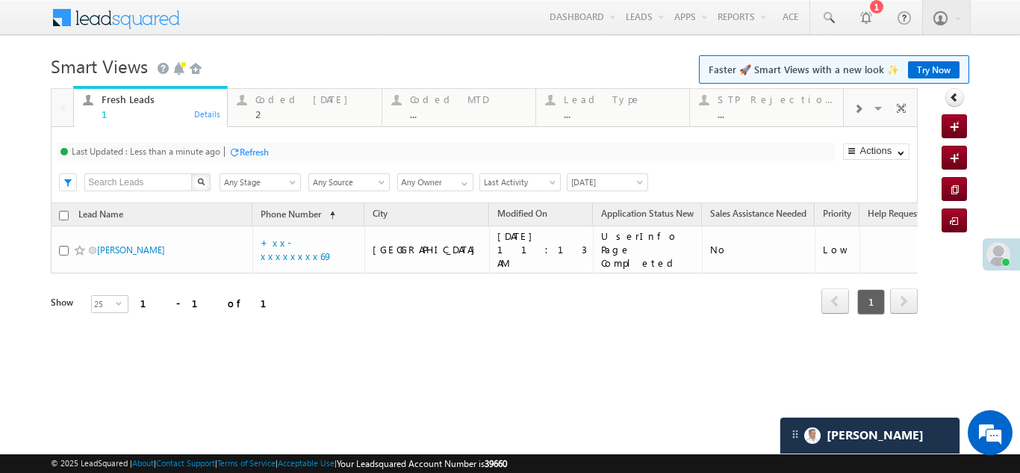
click at [255, 148] on div "Refresh" at bounding box center [254, 151] width 29 height 11
click at [300, 102] on div "Coded [DATE]" at bounding box center [313, 99] width 116 height 12
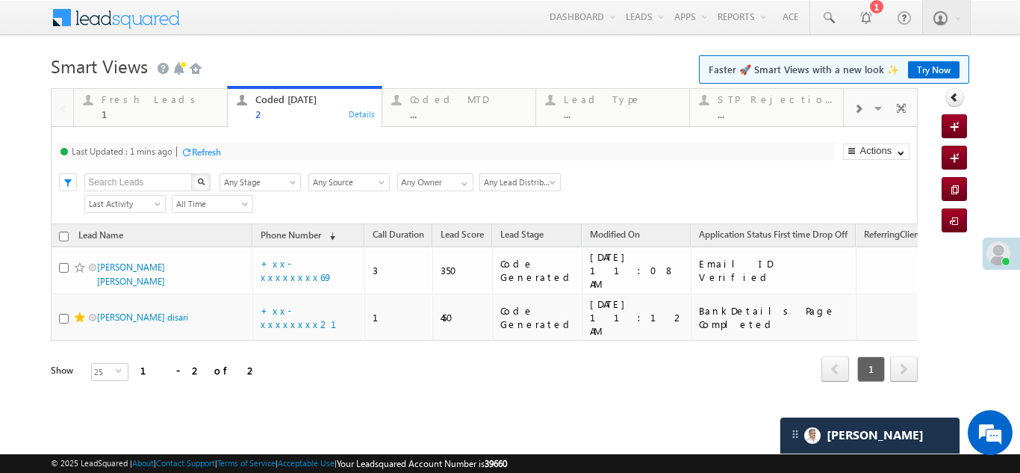
click at [208, 151] on div "Refresh" at bounding box center [206, 151] width 29 height 11
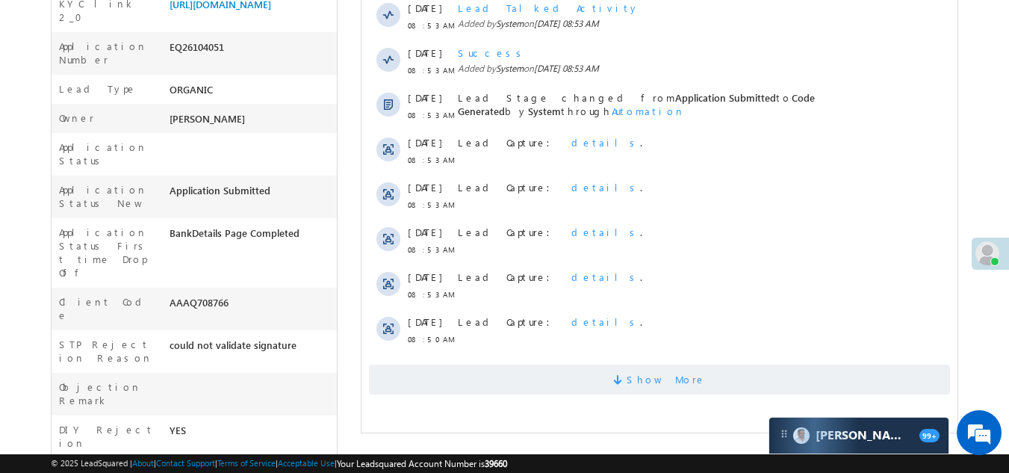
click at [562, 375] on span "Show More" at bounding box center [659, 379] width 581 height 30
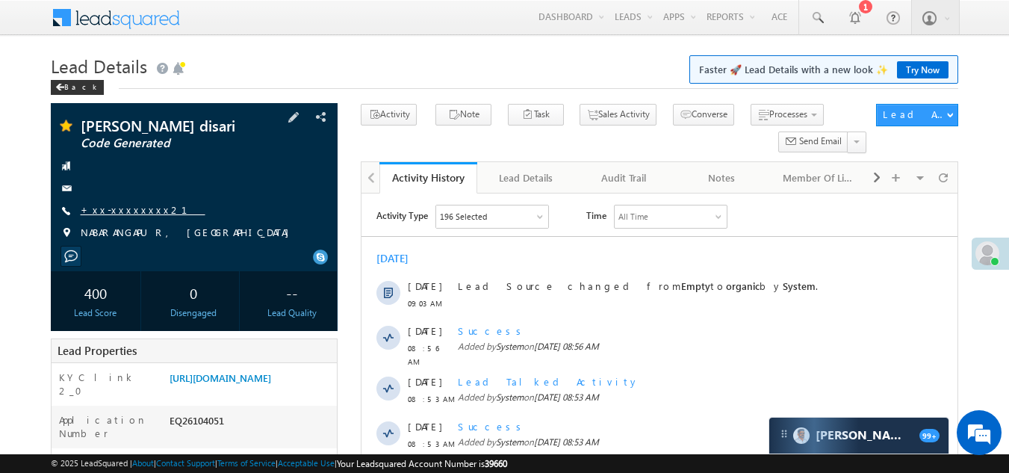
click at [125, 214] on link "+xx-xxxxxxxx21" at bounding box center [143, 209] width 125 height 13
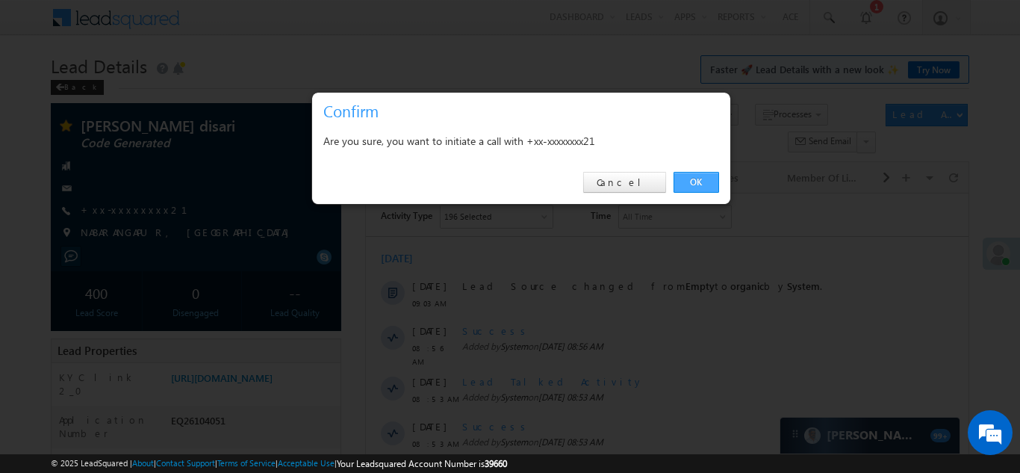
click at [701, 175] on link "OK" at bounding box center [696, 182] width 46 height 21
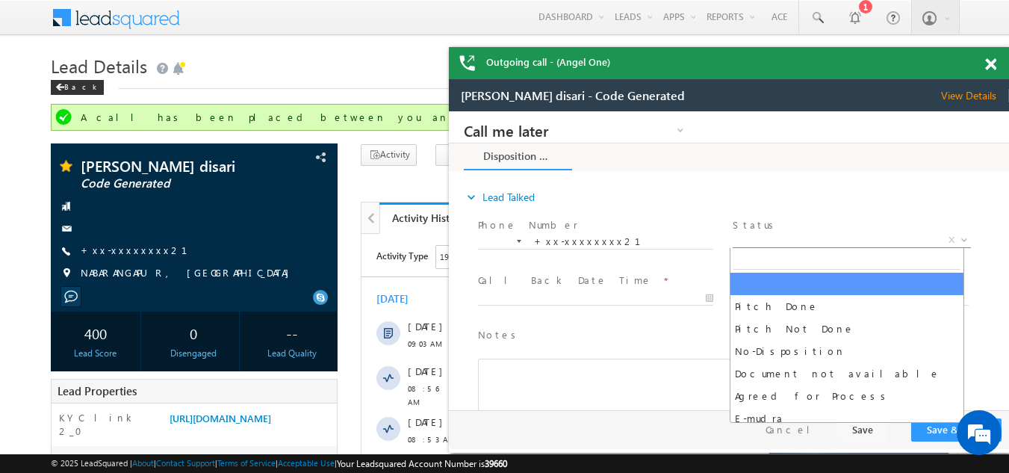
click at [783, 236] on span "X" at bounding box center [850, 240] width 237 height 15
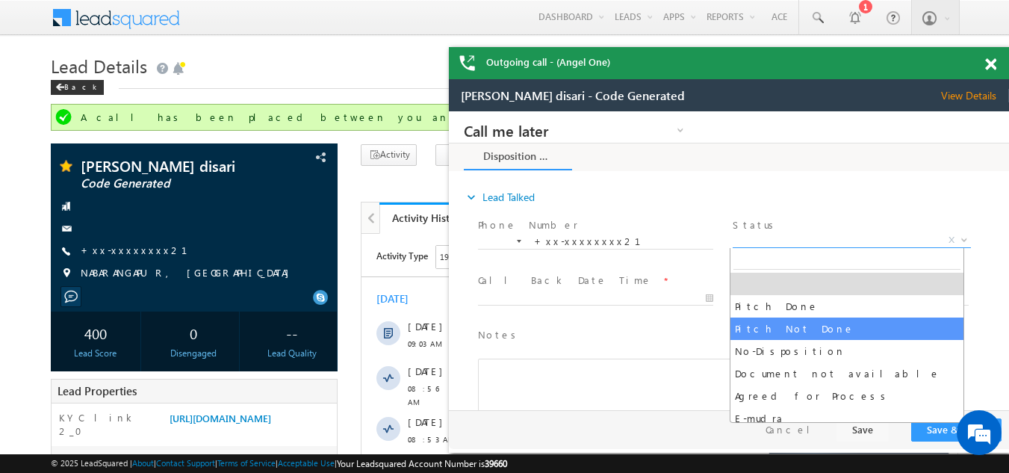
select select "Pitch Not Done"
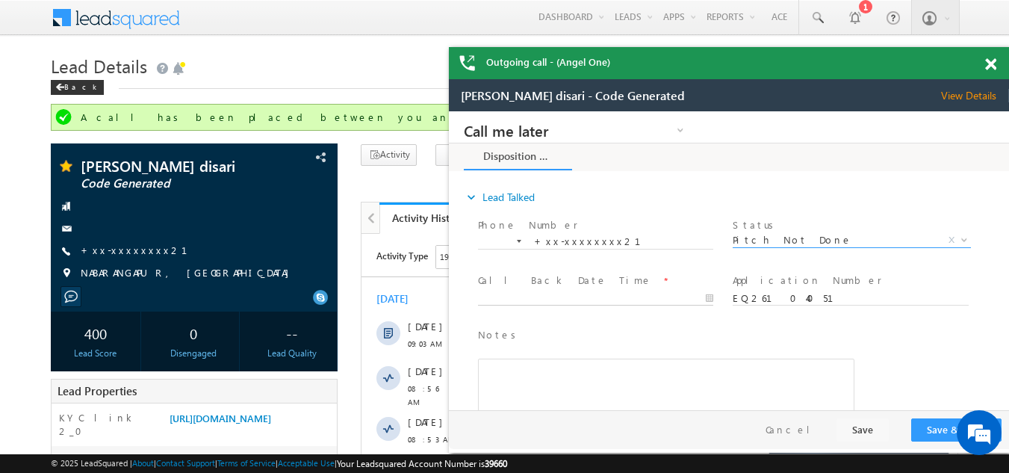
type input "09/09/25 9:28 AM"
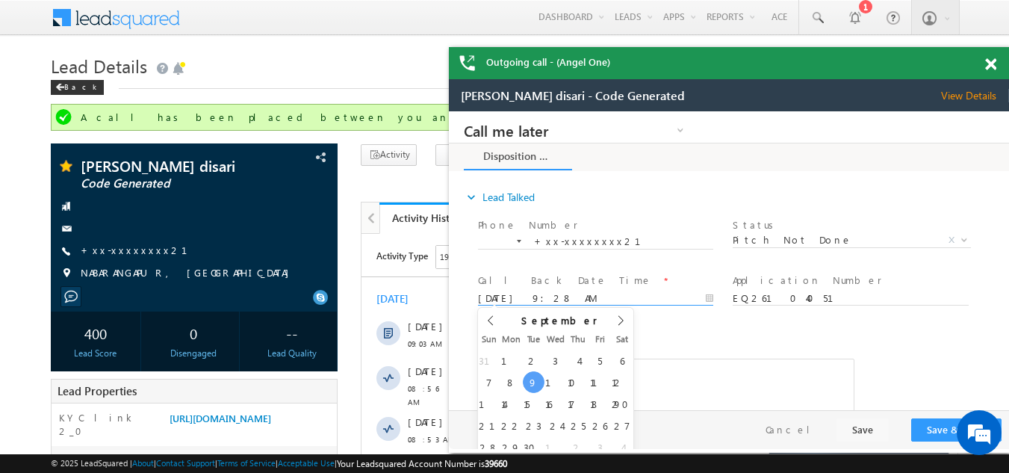
click at [557, 296] on body "Call me later Campaign Success Commitment Cross Sell Customer Drop-off reasons …" at bounding box center [729, 260] width 560 height 299
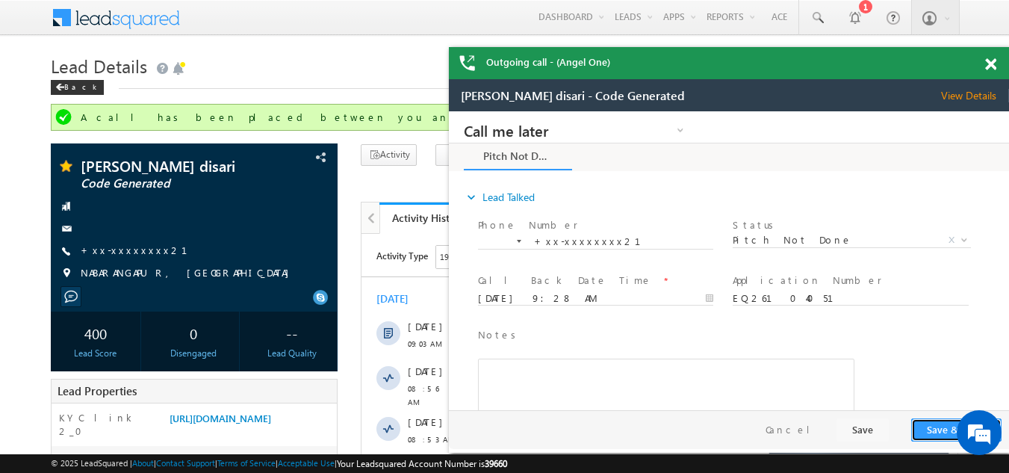
click at [924, 425] on button "Save & Close" at bounding box center [956, 429] width 90 height 23
click at [988, 62] on span at bounding box center [990, 64] width 11 height 13
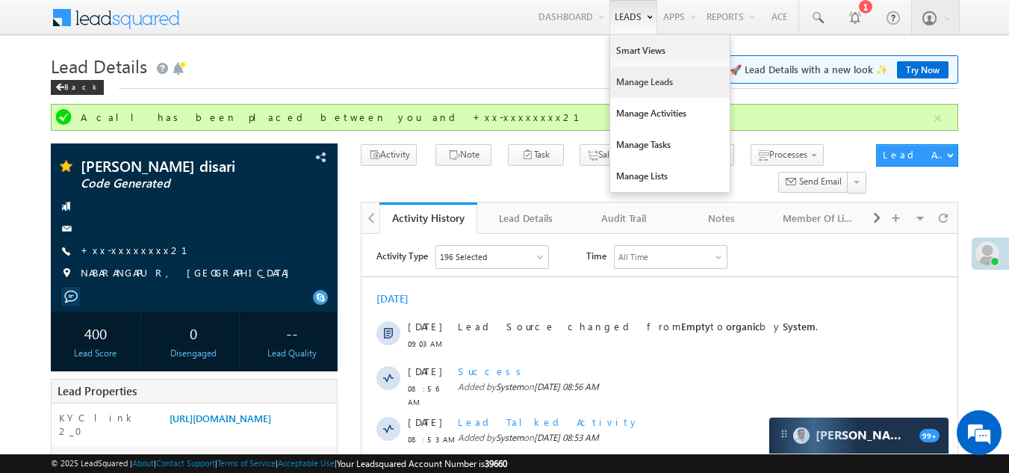
click at [632, 75] on link "Manage Leads" at bounding box center [669, 81] width 119 height 31
click at [635, 85] on link "Manage Leads" at bounding box center [669, 81] width 119 height 31
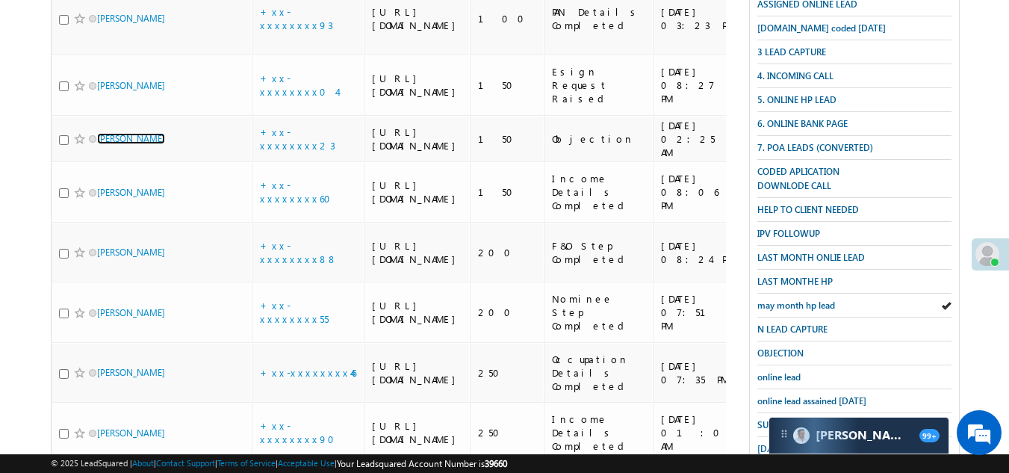
scroll to position [124, 0]
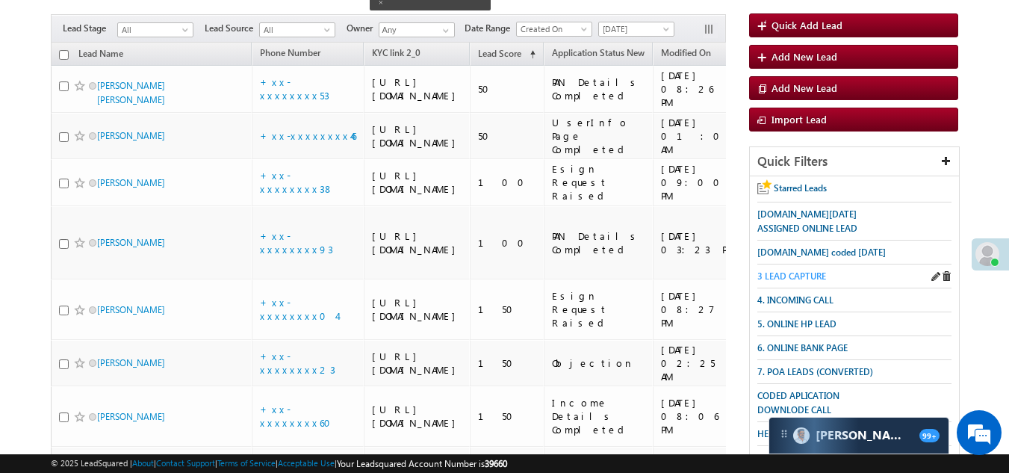
click at [803, 275] on span "3 LEAD CAPTURE" at bounding box center [791, 275] width 69 height 11
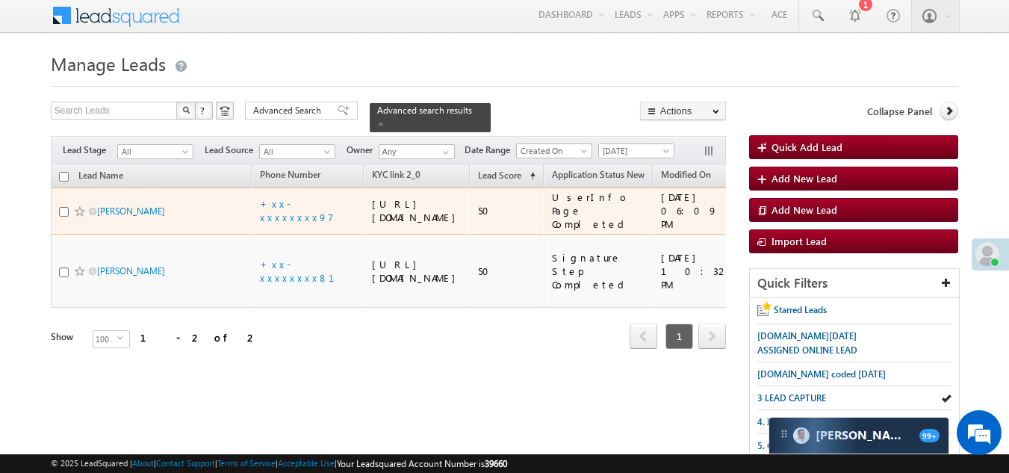
scroll to position [0, 0]
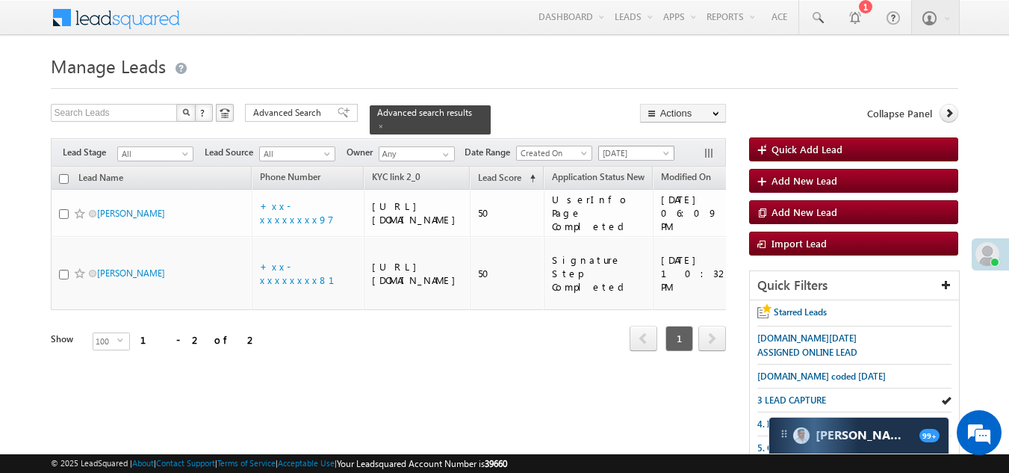
click at [633, 146] on span "[DATE]" at bounding box center [634, 152] width 71 height 13
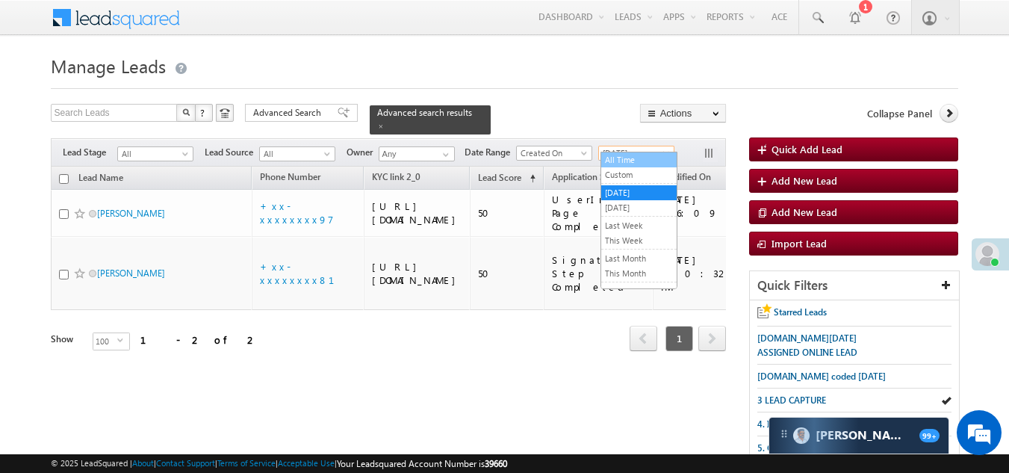
click at [629, 157] on link "All Time" at bounding box center [638, 159] width 75 height 13
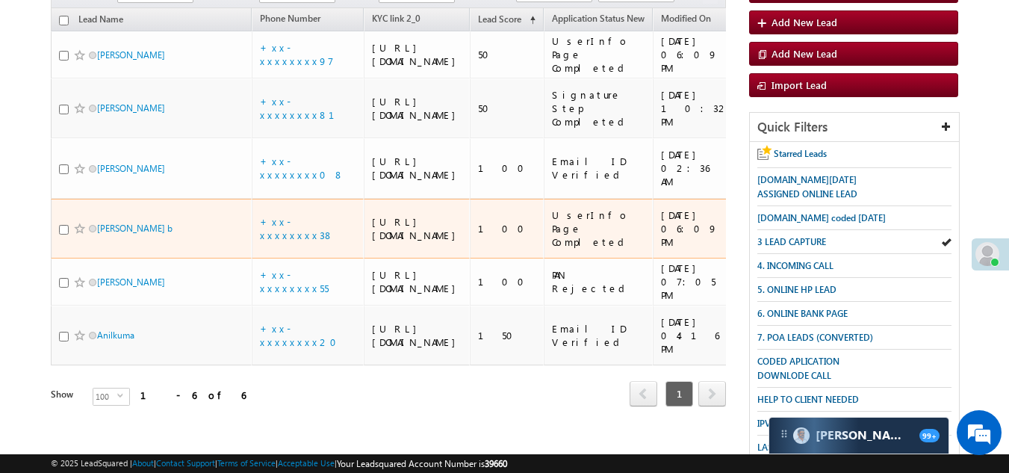
scroll to position [149, 0]
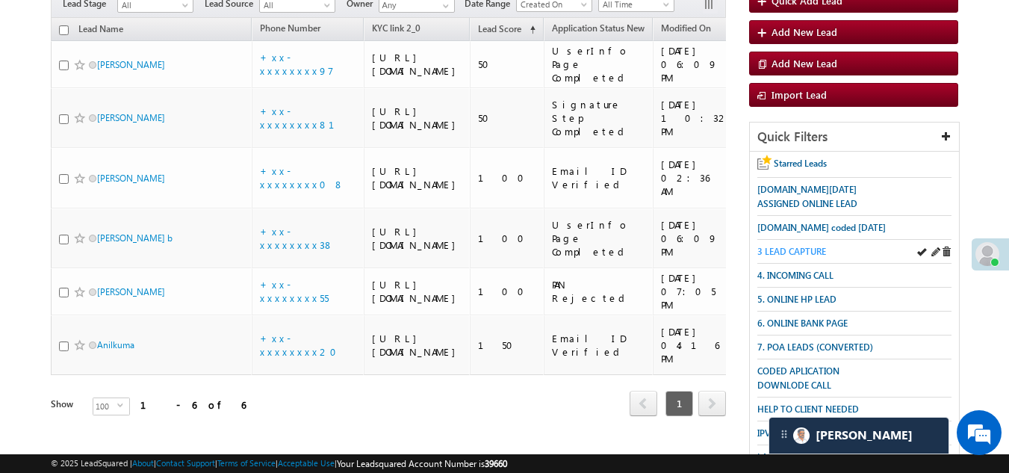
click at [798, 246] on span "3 LEAD CAPTURE" at bounding box center [791, 251] width 69 height 11
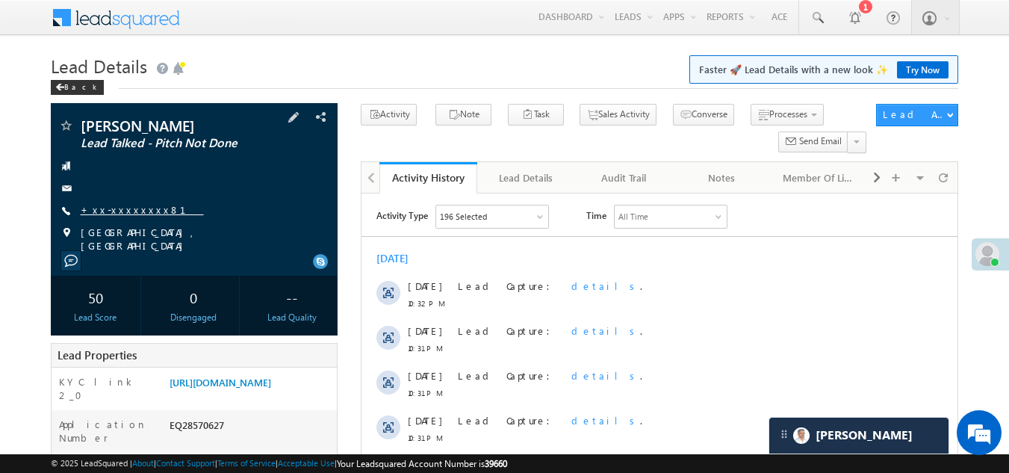
click at [124, 208] on link "+xx-xxxxxxxx81" at bounding box center [142, 209] width 123 height 13
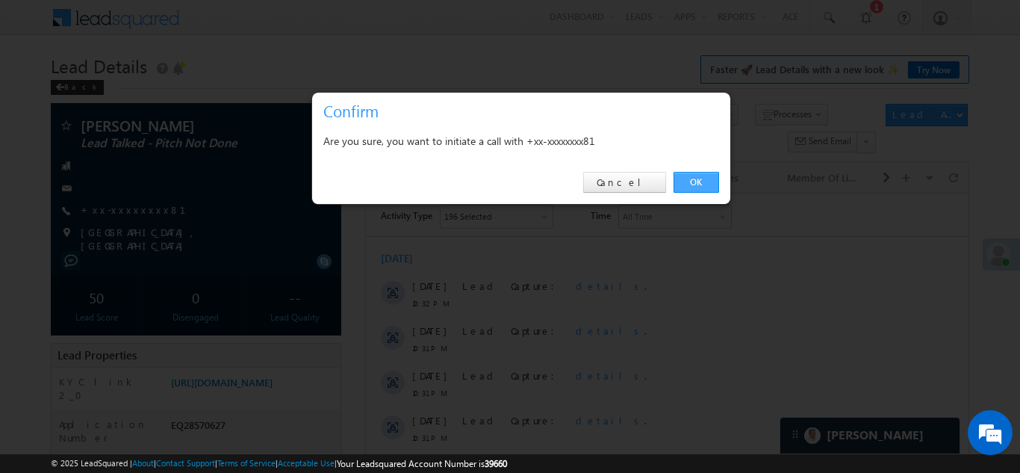
click at [696, 179] on link "OK" at bounding box center [696, 182] width 46 height 21
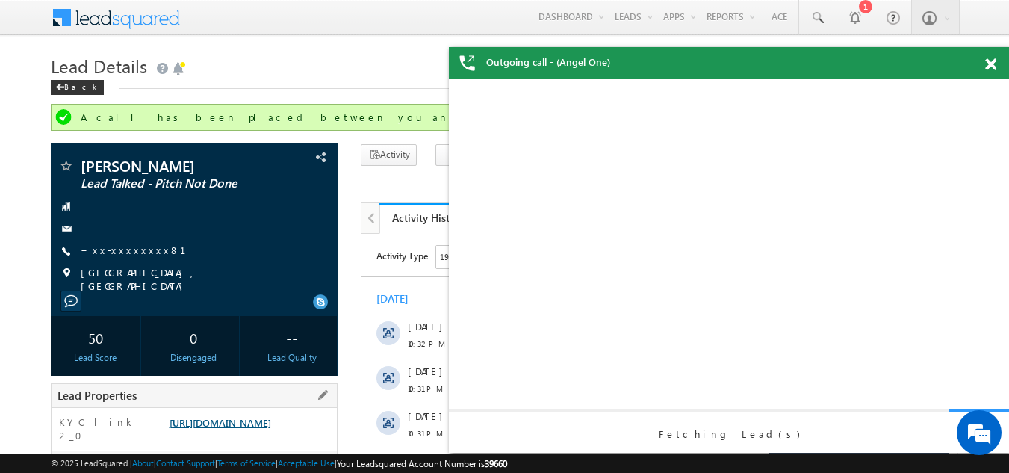
click at [249, 426] on link "https://angelbroking1-pk3em7sa.customui-test.leadsquared.com?leadId=40ab5fc9-db…" at bounding box center [220, 422] width 102 height 13
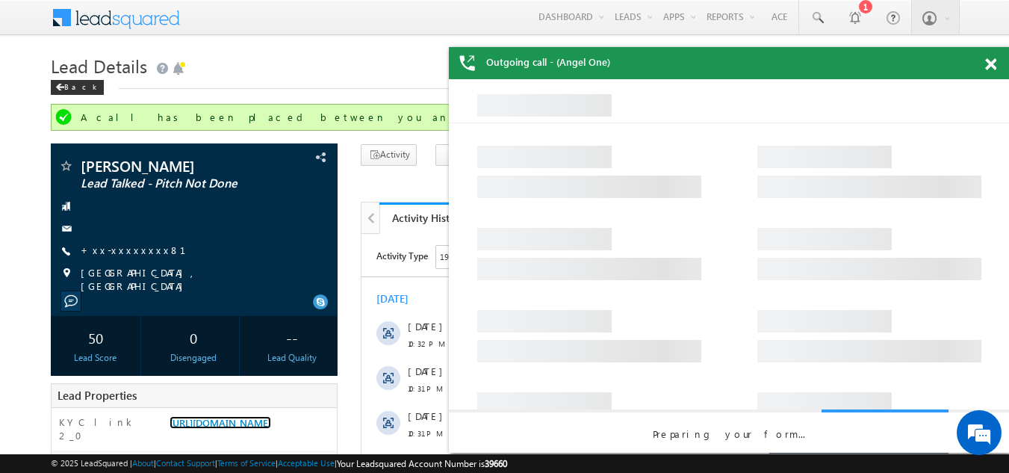
click at [990, 65] on span at bounding box center [990, 64] width 11 height 13
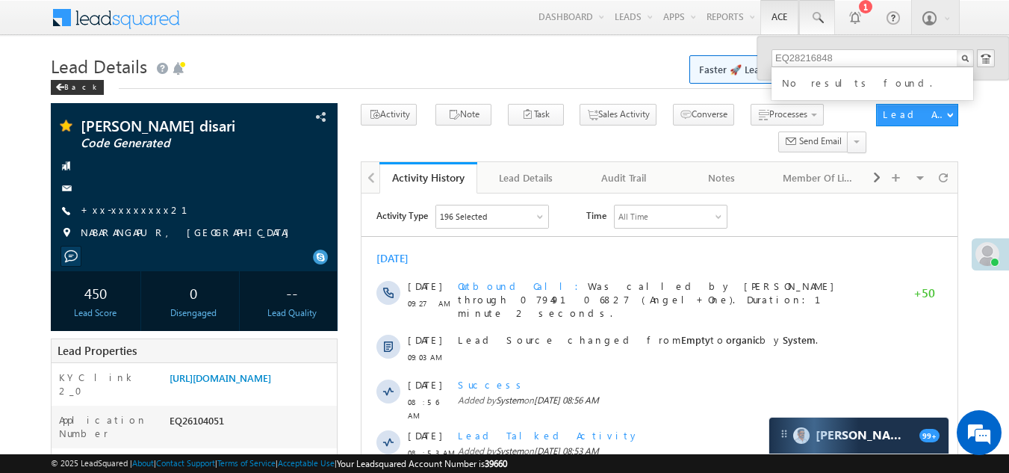
type input "EQ28216848"
click at [817, 17] on span at bounding box center [816, 17] width 15 height 15
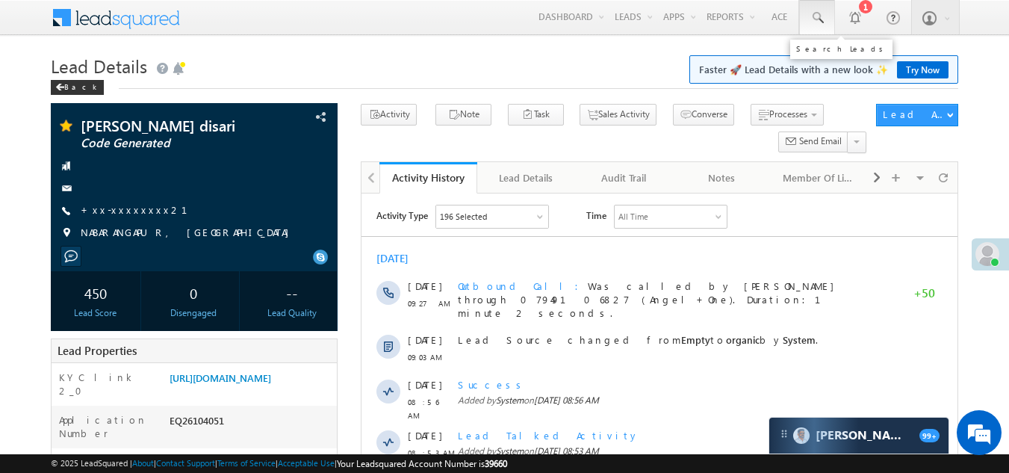
click at [817, 17] on span at bounding box center [816, 17] width 15 height 15
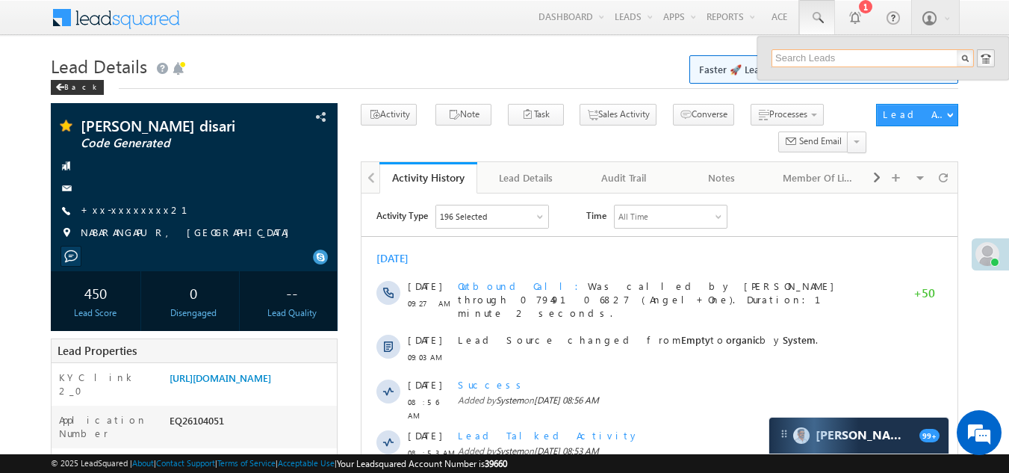
paste input "EQ28280985"
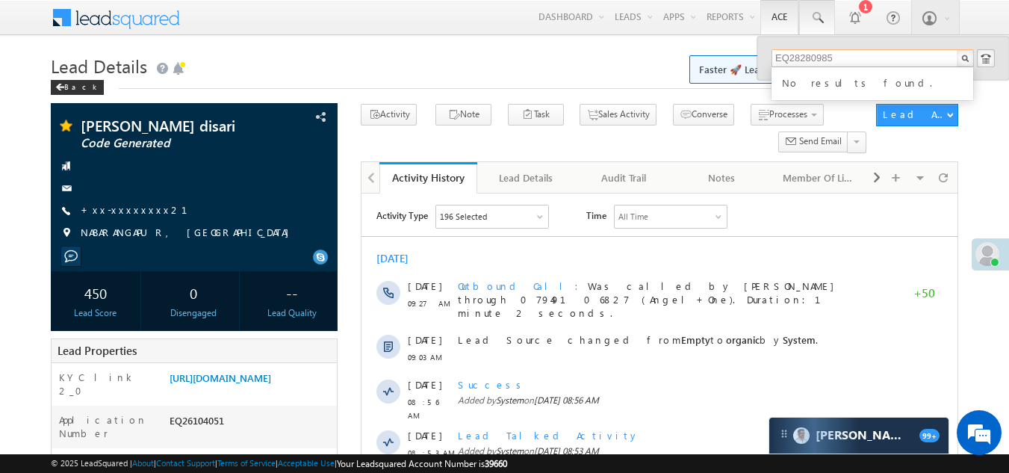
type input "EQ28280985"
click at [816, 18] on span at bounding box center [816, 17] width 15 height 15
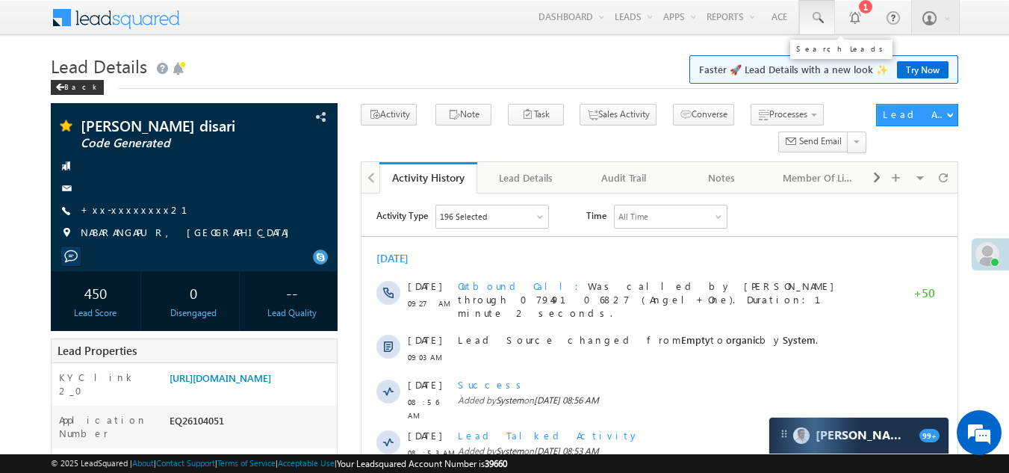
click at [816, 18] on span at bounding box center [816, 17] width 15 height 15
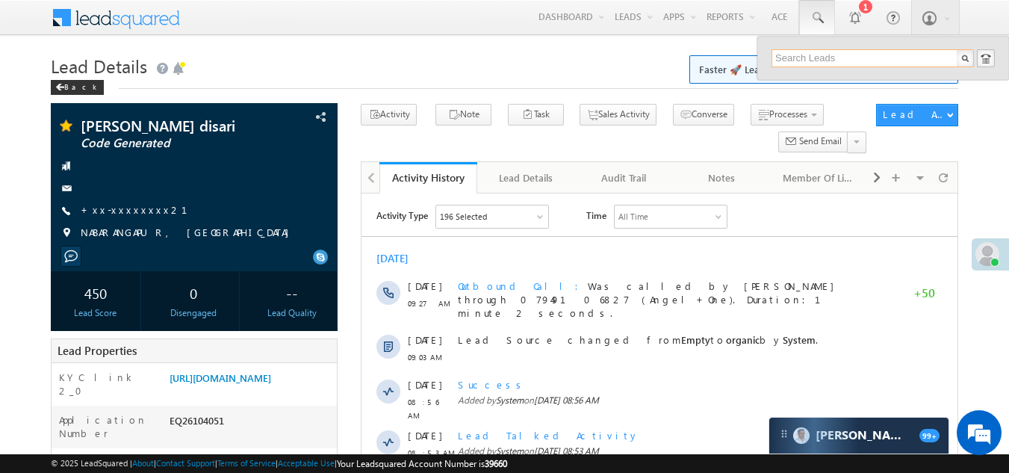
paste input "EQ28219523"
click at [801, 86] on div "No results found." at bounding box center [879, 81] width 200 height 19
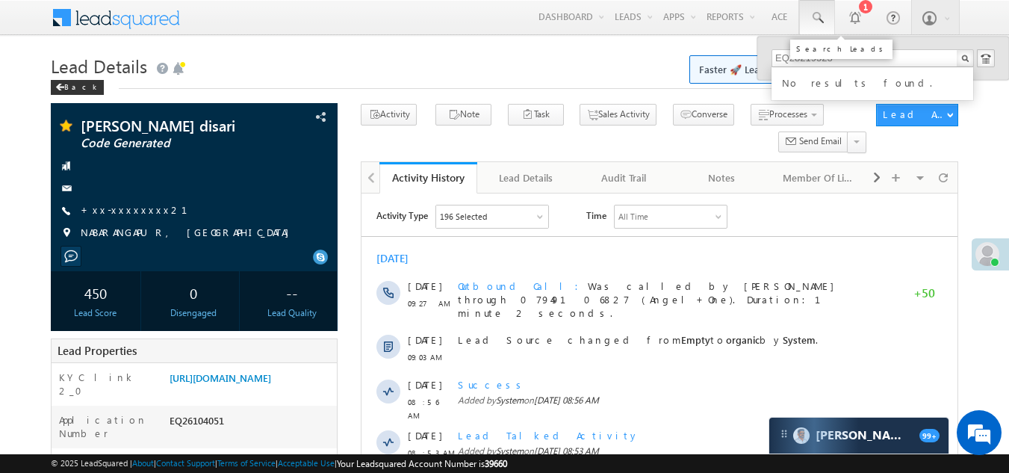
click at [818, 17] on span at bounding box center [816, 17] width 15 height 15
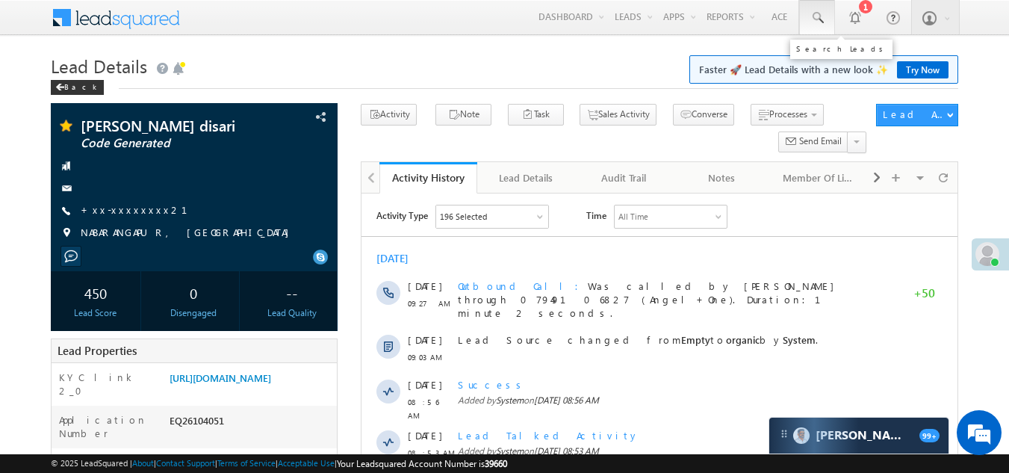
click at [818, 17] on span at bounding box center [816, 17] width 15 height 15
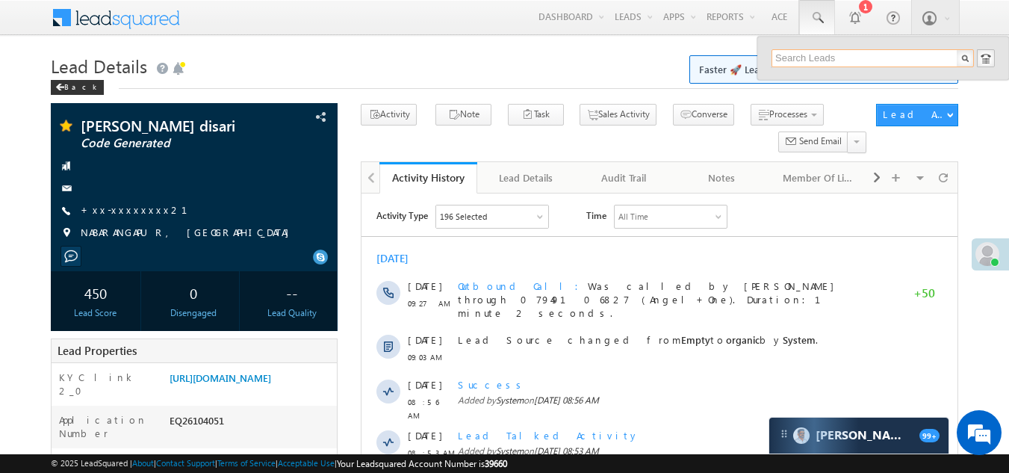
paste input "EQ28216848"
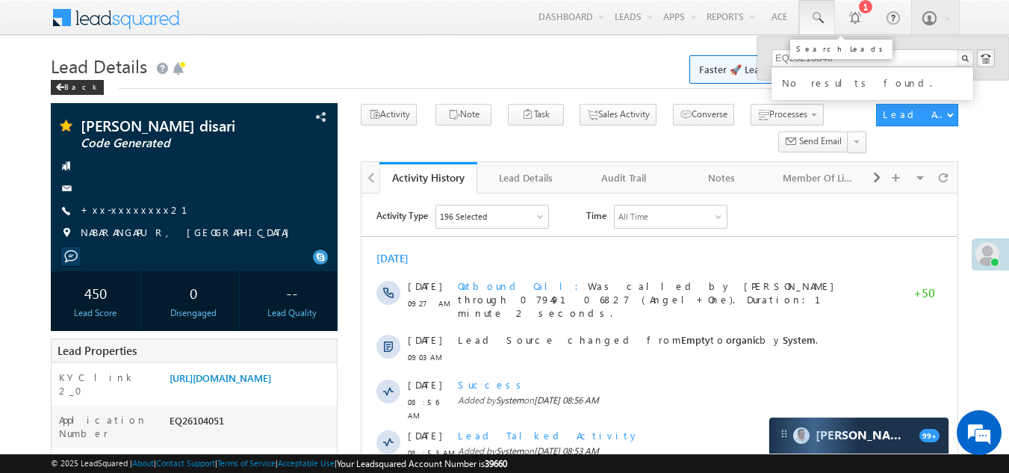
click at [816, 13] on span at bounding box center [816, 17] width 15 height 15
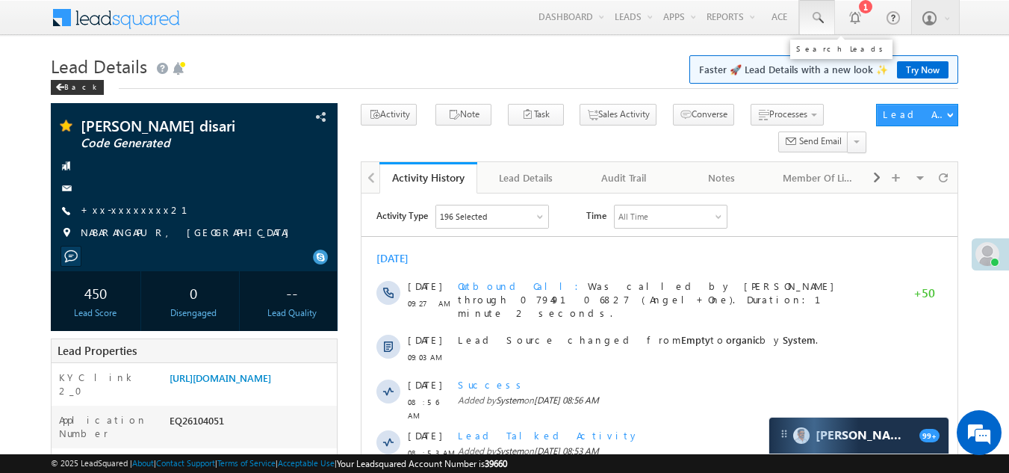
click at [816, 13] on span at bounding box center [816, 17] width 15 height 15
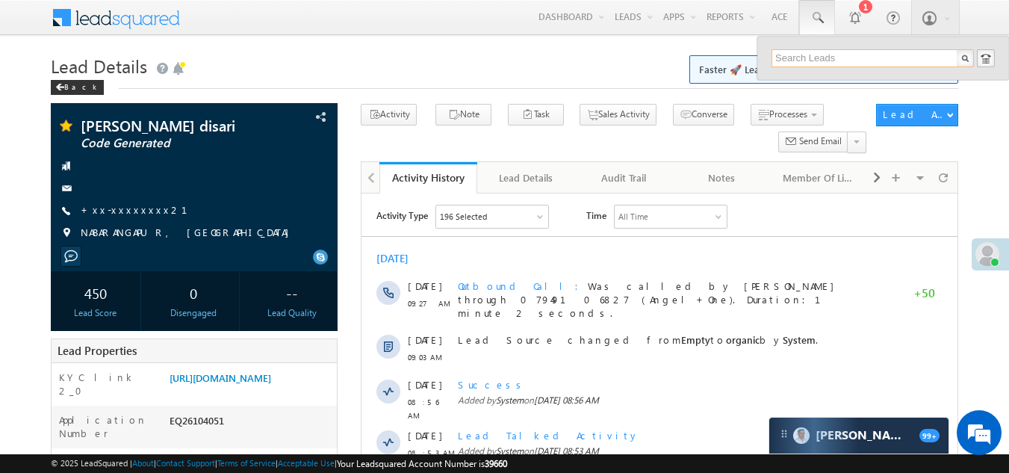
paste input "EQ28216848"
type input "EQ28216848"
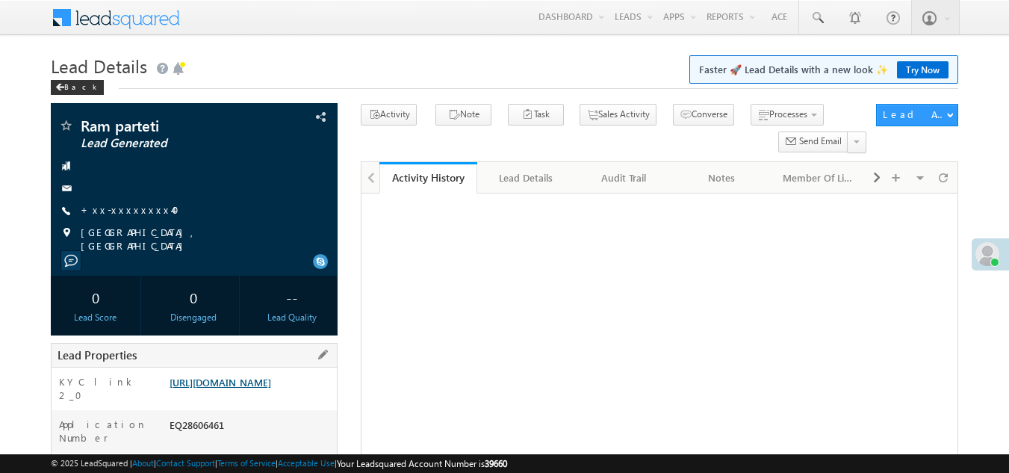
click at [248, 388] on link "[URL][DOMAIN_NAME]" at bounding box center [220, 382] width 102 height 13
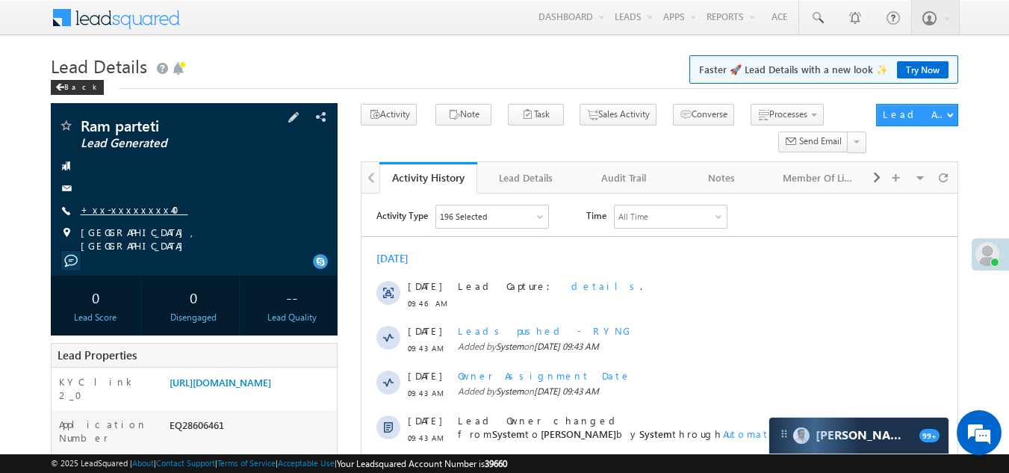
click at [131, 204] on link "+xx-xxxxxxxx40" at bounding box center [135, 209] width 108 height 13
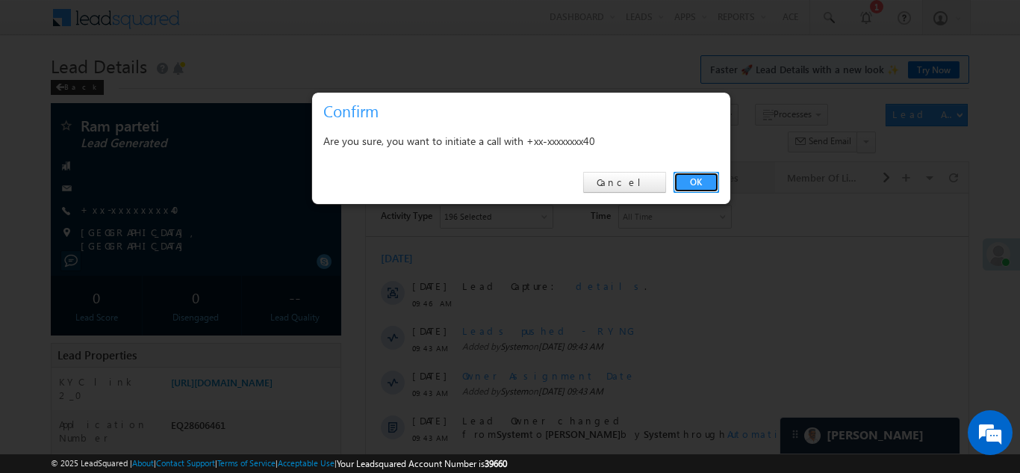
click at [700, 186] on link "OK" at bounding box center [696, 182] width 46 height 21
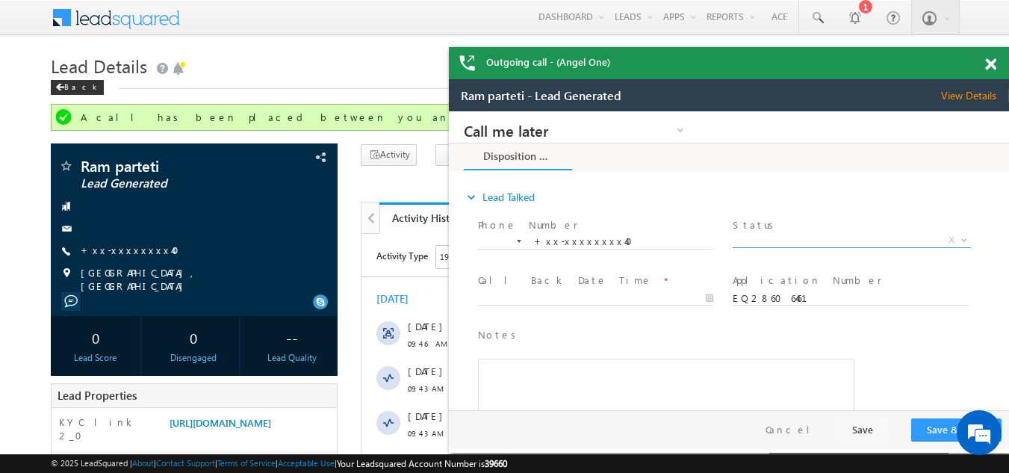
click at [782, 235] on span "X" at bounding box center [850, 240] width 237 height 15
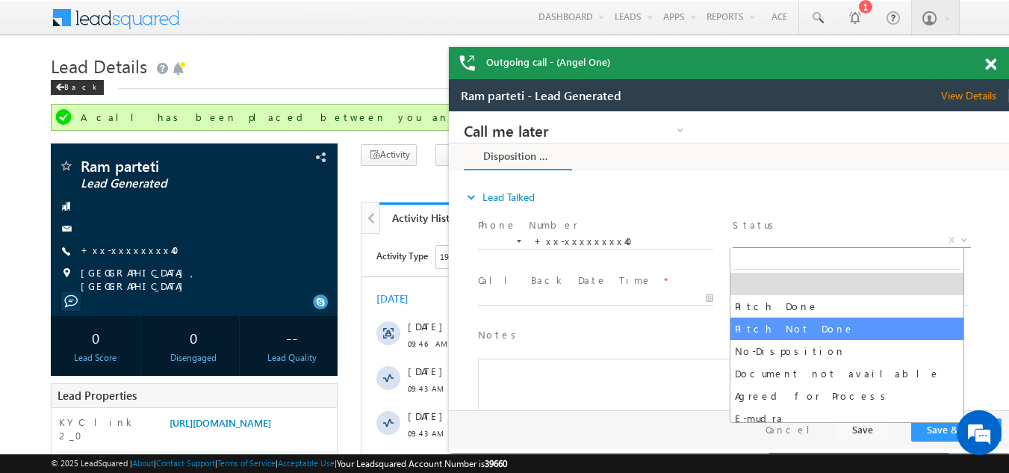
select select "Pitch Not Done"
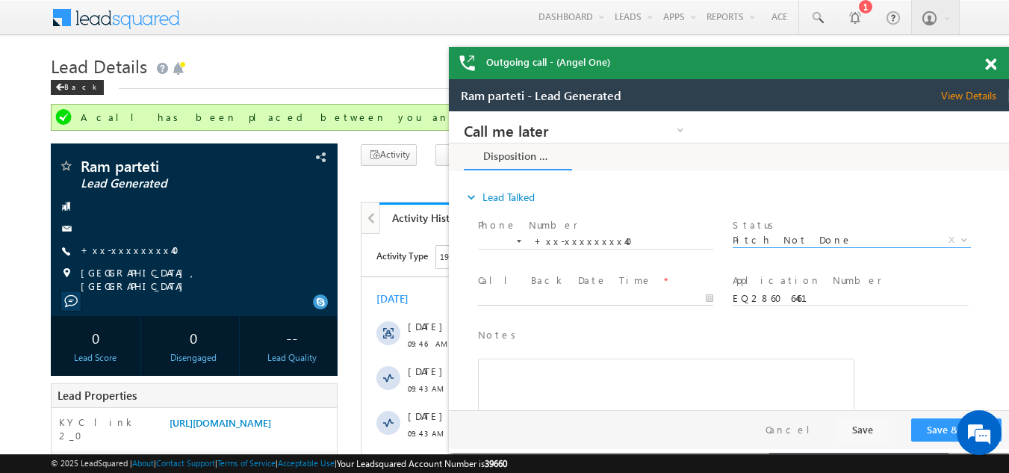
type input "09/09/25 9:56 AM"
click at [583, 296] on input "09/09/25 9:56 AM" at bounding box center [595, 298] width 235 height 15
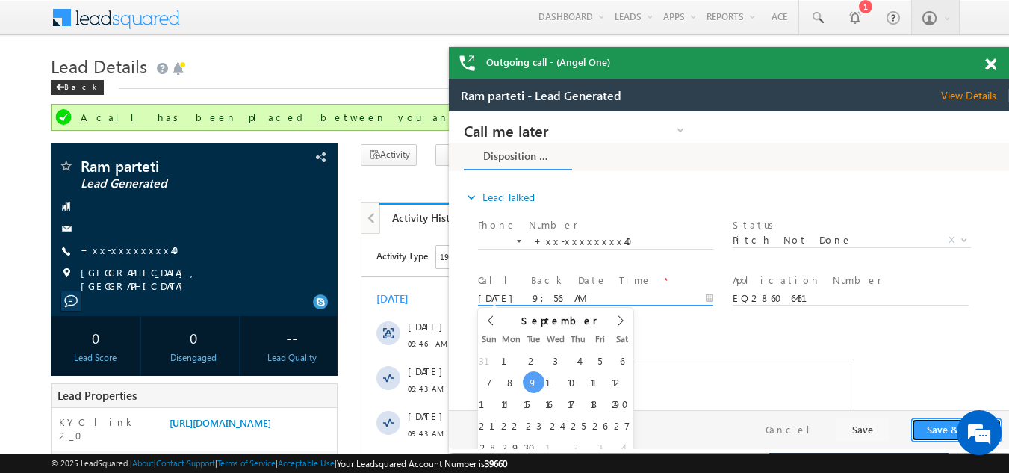
click at [942, 427] on button "Save & Close" at bounding box center [956, 429] width 90 height 23
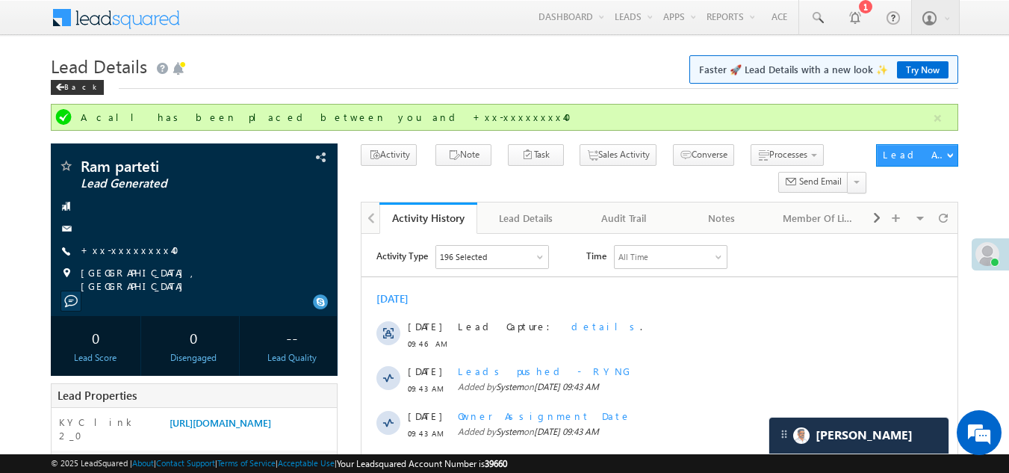
click at [379, 64] on h1 "Lead Details Faster 🚀 Lead Details with a new look ✨ Try Now" at bounding box center [505, 64] width 908 height 29
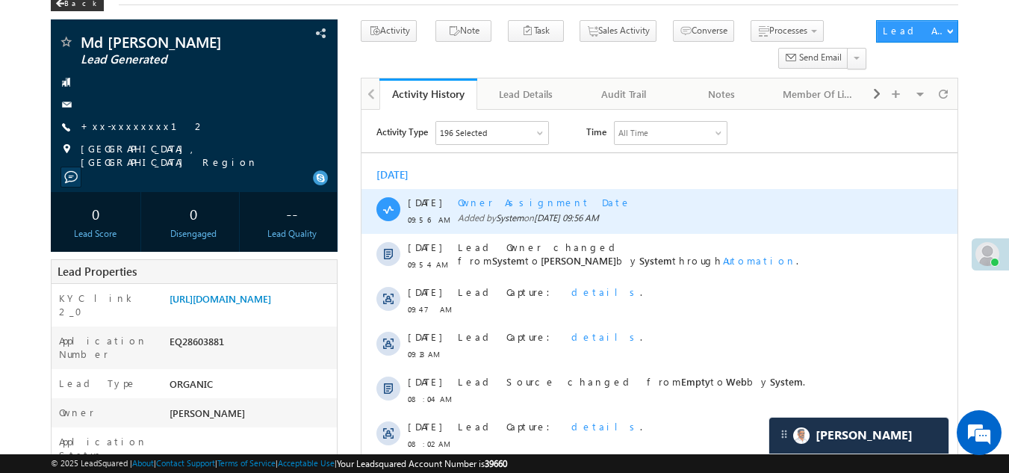
scroll to position [75, 0]
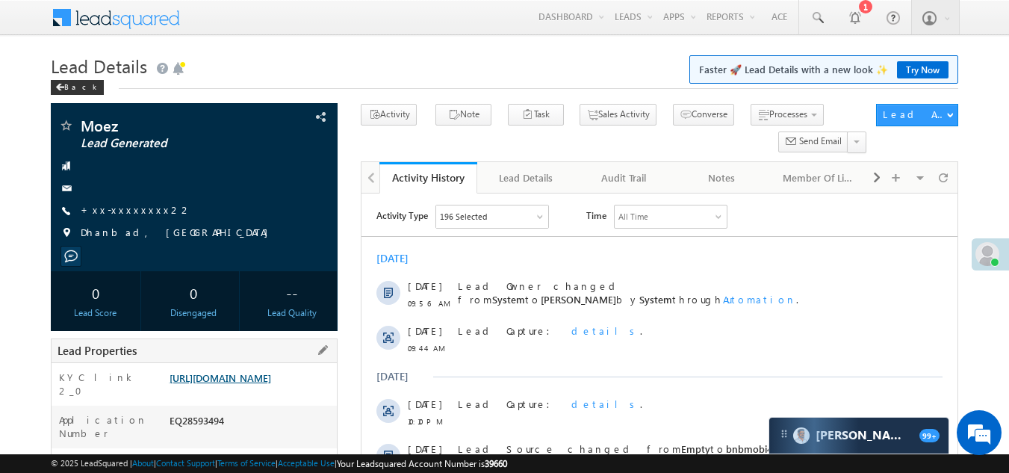
click at [260, 384] on link "[URL][DOMAIN_NAME]" at bounding box center [220, 377] width 102 height 13
click at [125, 209] on link "+xx-xxxxxxxx22" at bounding box center [136, 209] width 111 height 13
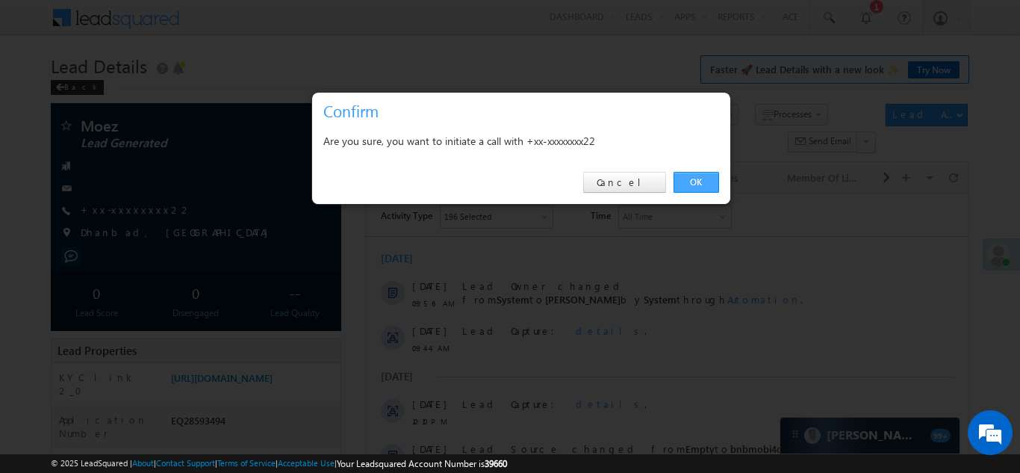
click at [700, 183] on link "OK" at bounding box center [696, 182] width 46 height 21
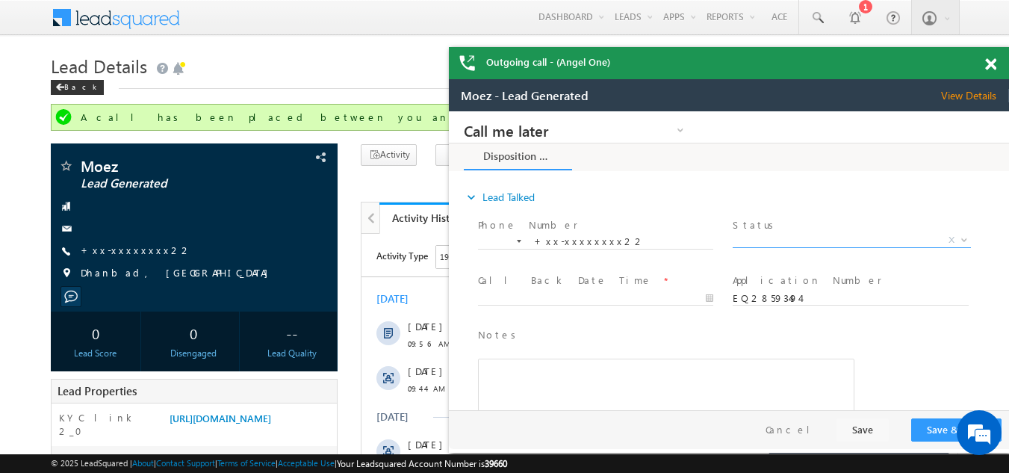
click at [781, 240] on span "X" at bounding box center [850, 240] width 237 height 15
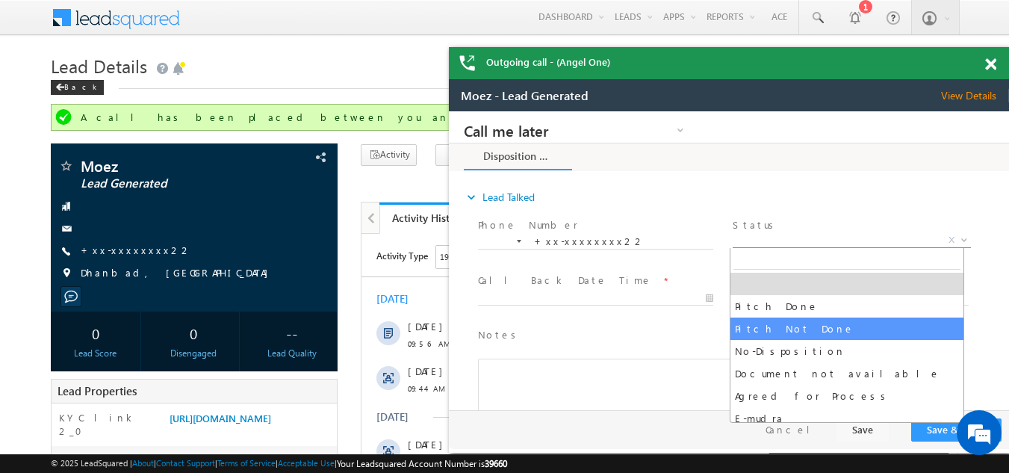
select select "Pitch Not Done"
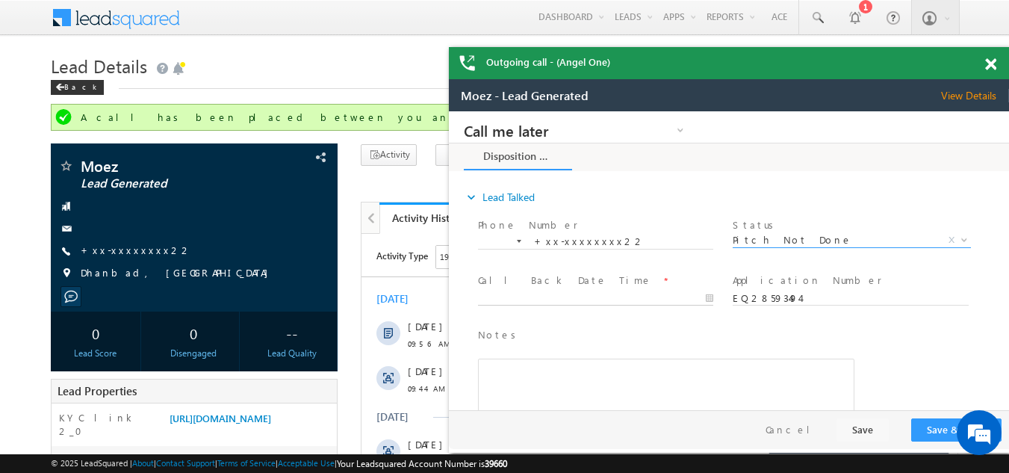
type input "[DATE] 9:58 AM"
click at [538, 294] on input "[DATE] 9:58 AM" at bounding box center [595, 298] width 235 height 15
click at [944, 426] on button "Save & Close" at bounding box center [956, 429] width 90 height 23
click at [936, 423] on button "Save & Close" at bounding box center [956, 429] width 90 height 23
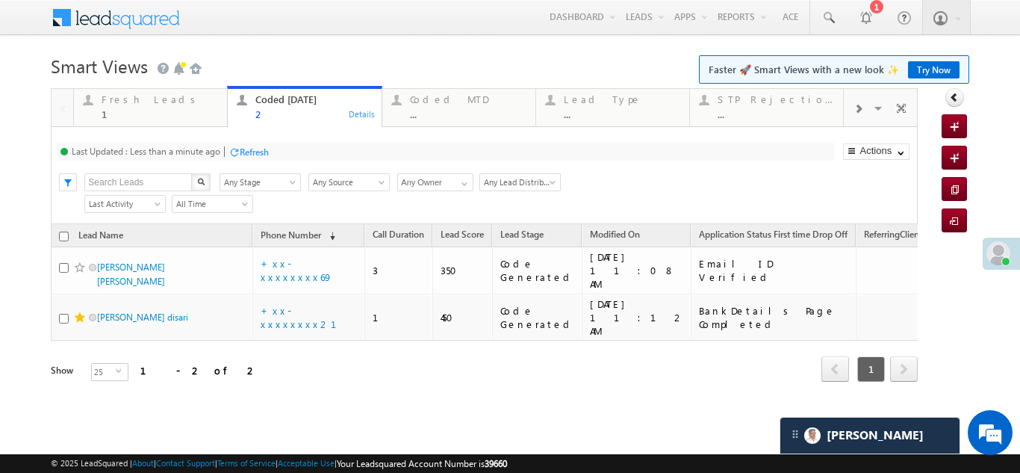
click at [265, 146] on div "Refresh" at bounding box center [254, 151] width 29 height 11
click at [128, 100] on div "Fresh Leads" at bounding box center [160, 99] width 116 height 12
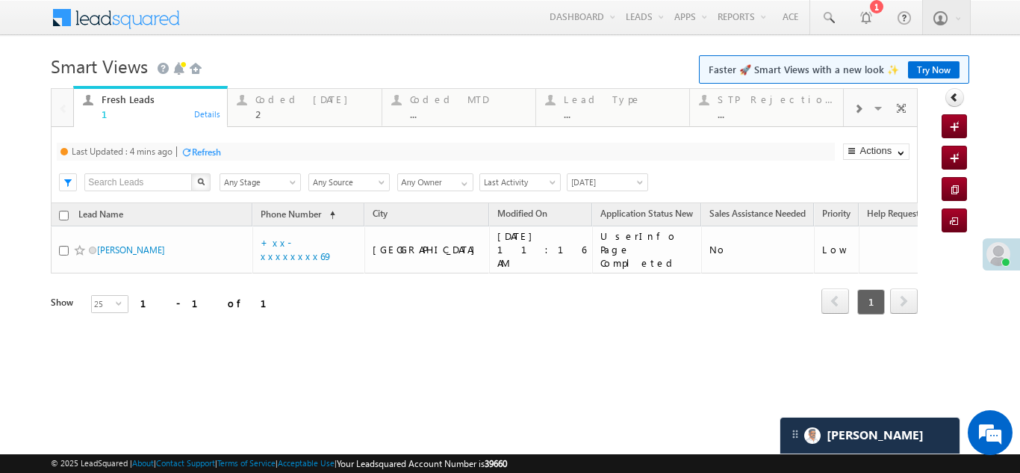
click at [210, 149] on div "Refresh" at bounding box center [206, 151] width 29 height 11
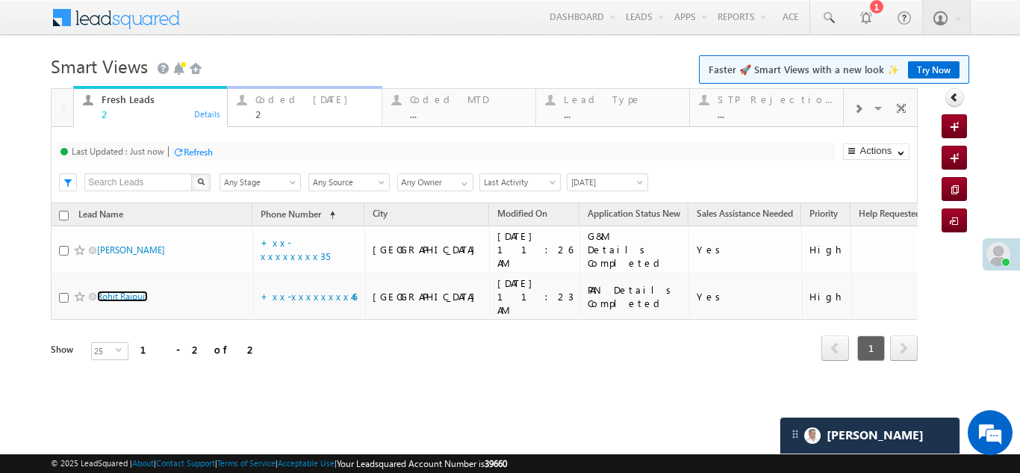
click at [292, 97] on div "Coded [DATE]" at bounding box center [313, 99] width 116 height 12
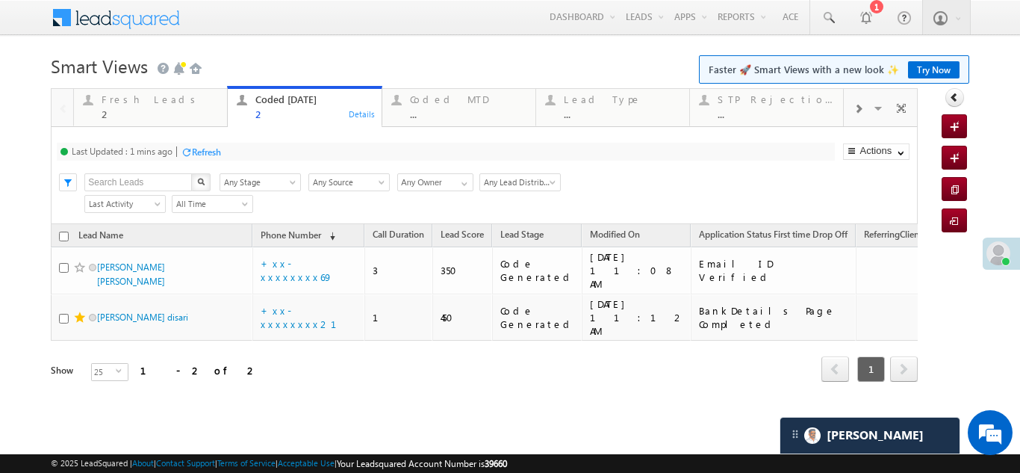
click at [215, 152] on div "Refresh" at bounding box center [206, 151] width 29 height 11
click at [207, 155] on div "Refresh" at bounding box center [198, 151] width 29 height 11
click at [125, 104] on div "Fresh Leads" at bounding box center [160, 99] width 116 height 12
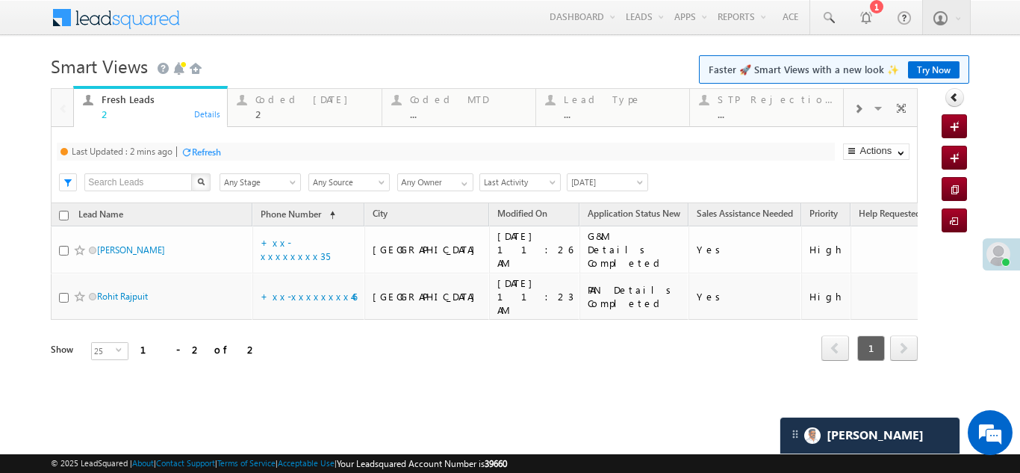
click at [216, 146] on div "Refresh" at bounding box center [206, 151] width 29 height 11
